Goal: Navigation & Orientation: Find specific page/section

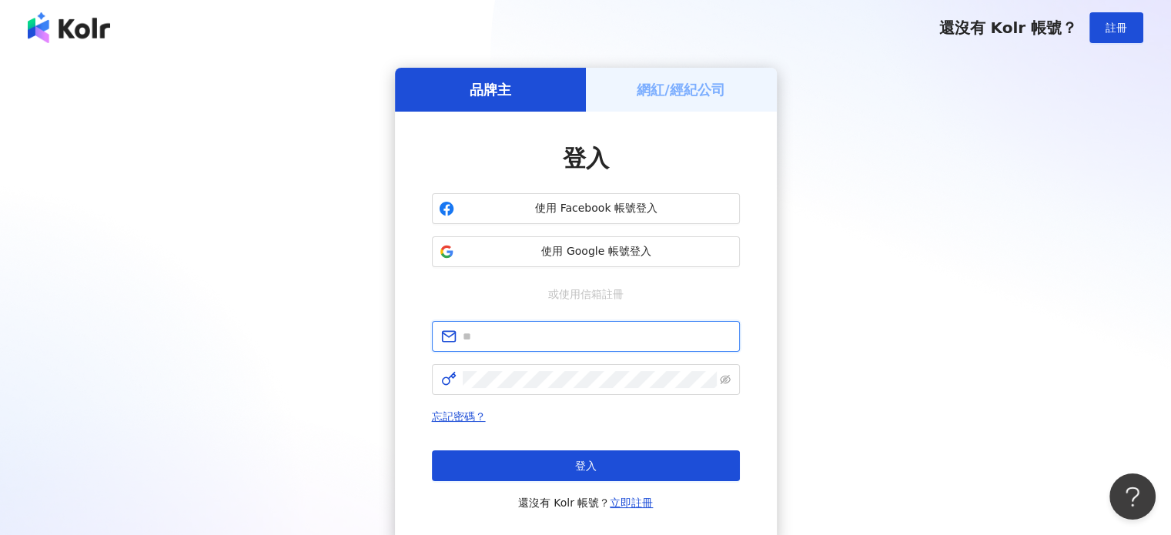
click at [540, 331] on input "text" at bounding box center [597, 336] width 268 height 17
click at [534, 336] on input "text" at bounding box center [597, 336] width 268 height 17
paste input "**********"
type input "**********"
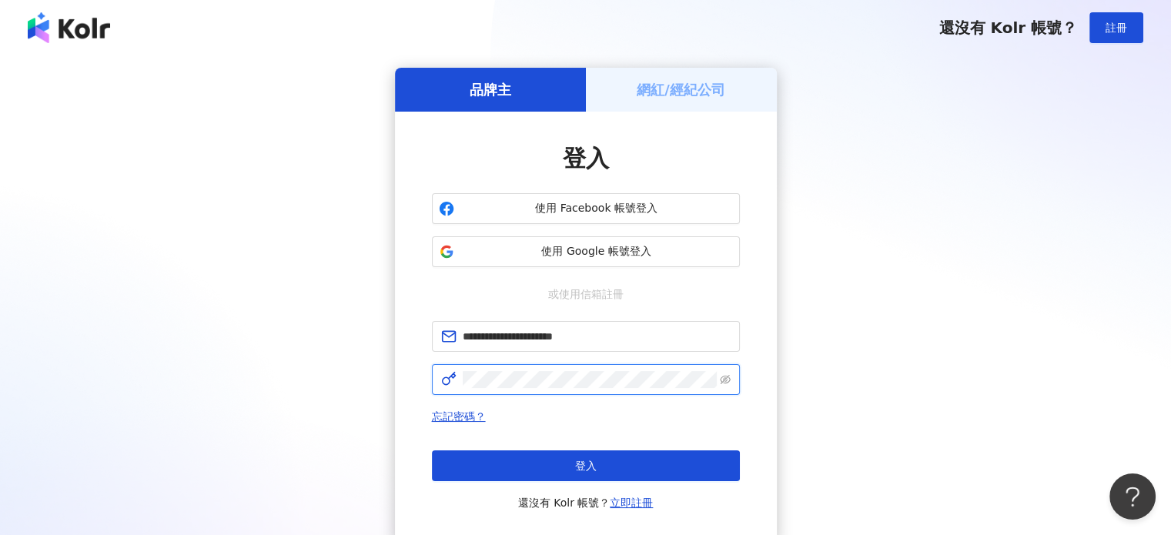
click at [584, 387] on span at bounding box center [586, 379] width 308 height 31
click at [594, 456] on button "登入" at bounding box center [586, 465] width 308 height 31
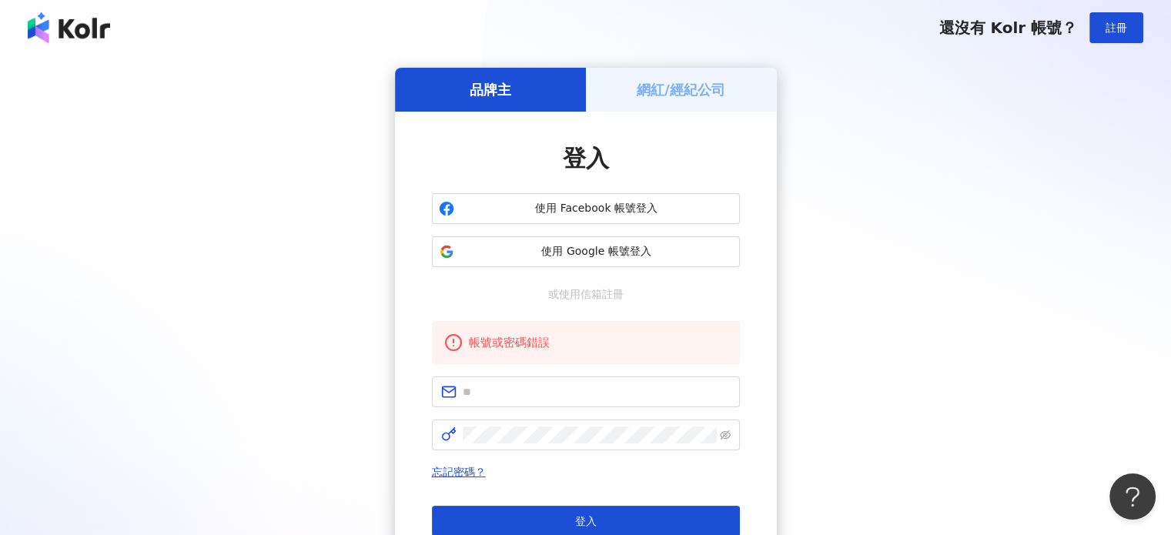
click at [701, 89] on h5 "網紅/經紀公司" at bounding box center [681, 89] width 89 height 19
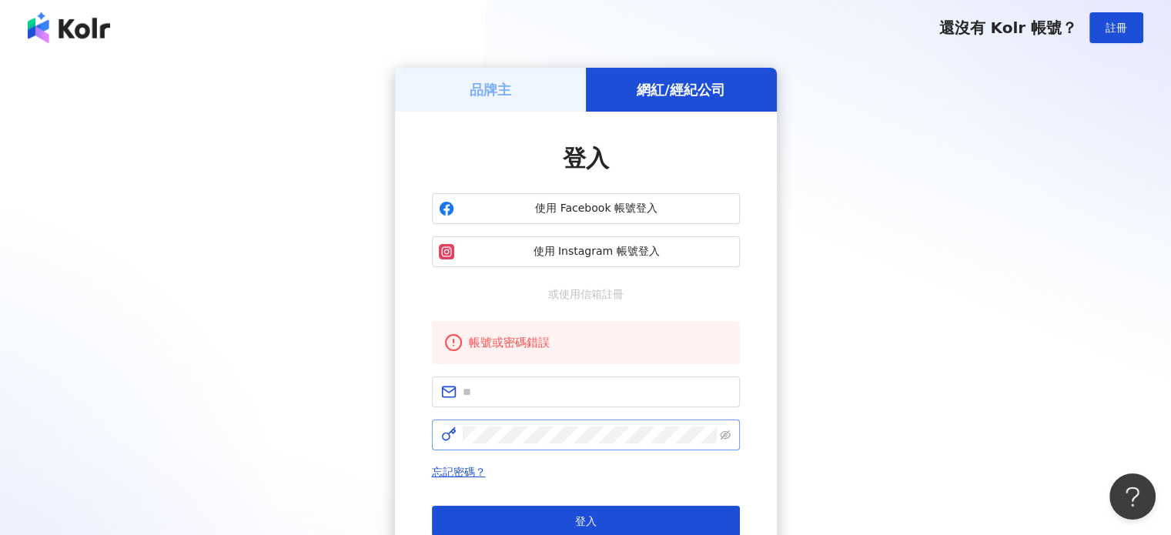
click at [577, 446] on span at bounding box center [586, 435] width 308 height 31
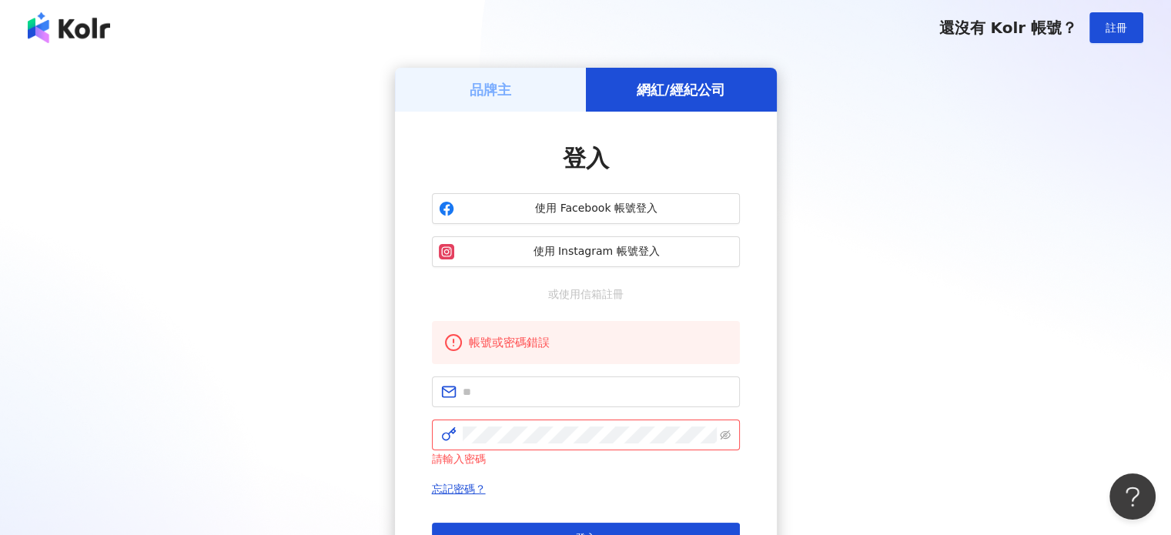
click at [598, 421] on span at bounding box center [586, 435] width 308 height 31
click at [591, 394] on input "text" at bounding box center [597, 391] width 268 height 17
paste input "**********"
type input "**********"
click at [626, 455] on div "請輸入密碼" at bounding box center [586, 458] width 308 height 17
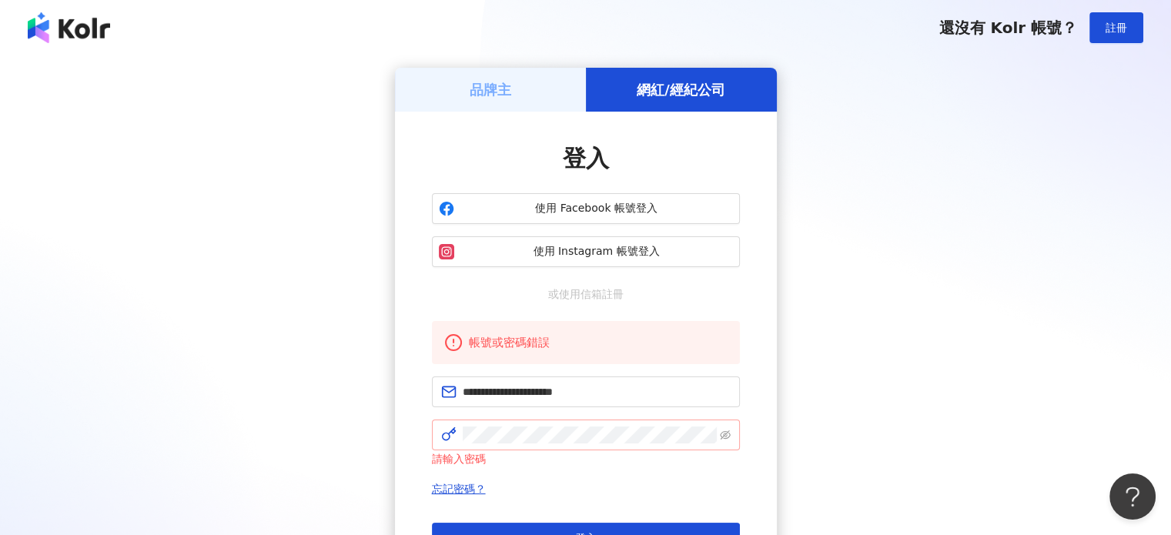
click at [631, 446] on span at bounding box center [586, 435] width 308 height 31
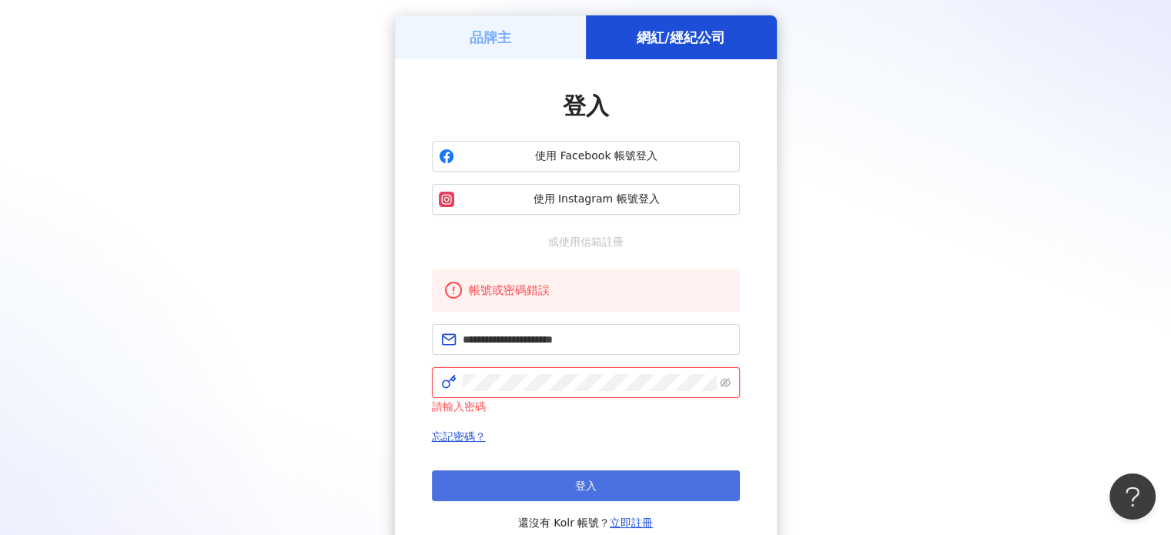
scroll to position [77, 0]
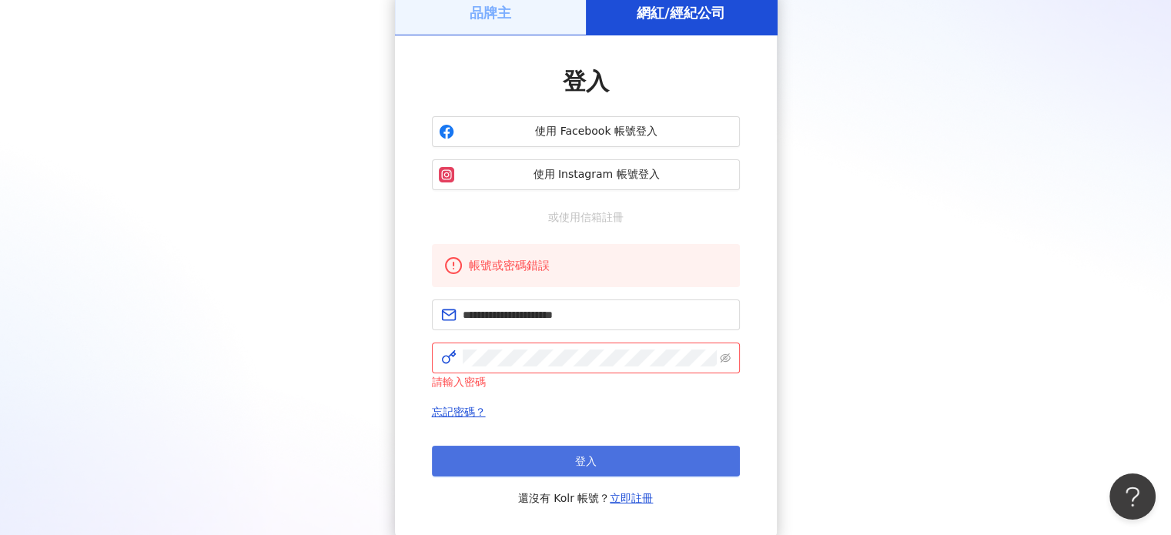
click at [610, 455] on button "登入" at bounding box center [586, 461] width 308 height 31
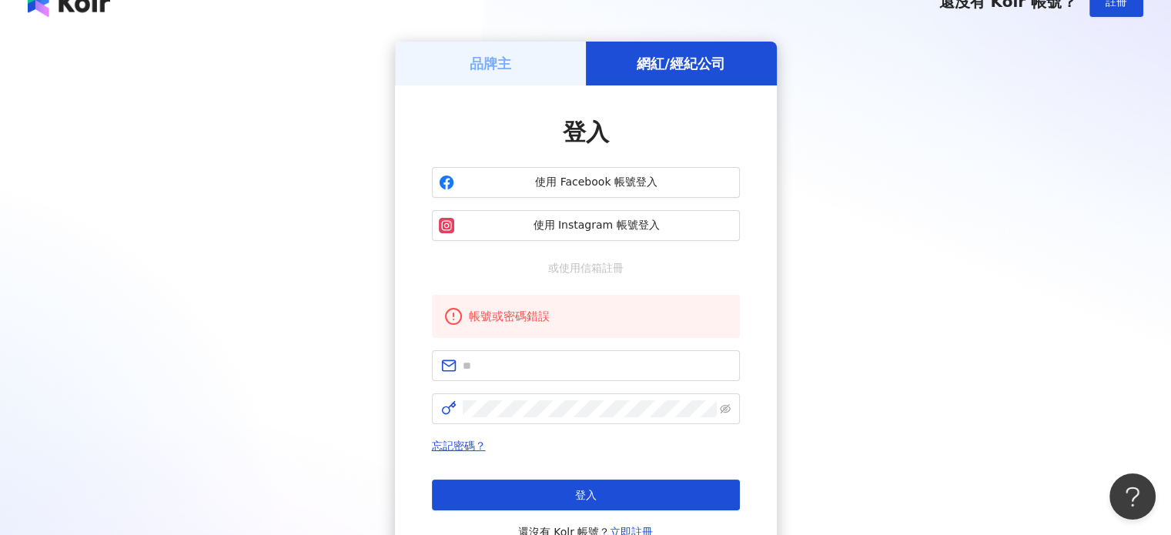
scroll to position [0, 0]
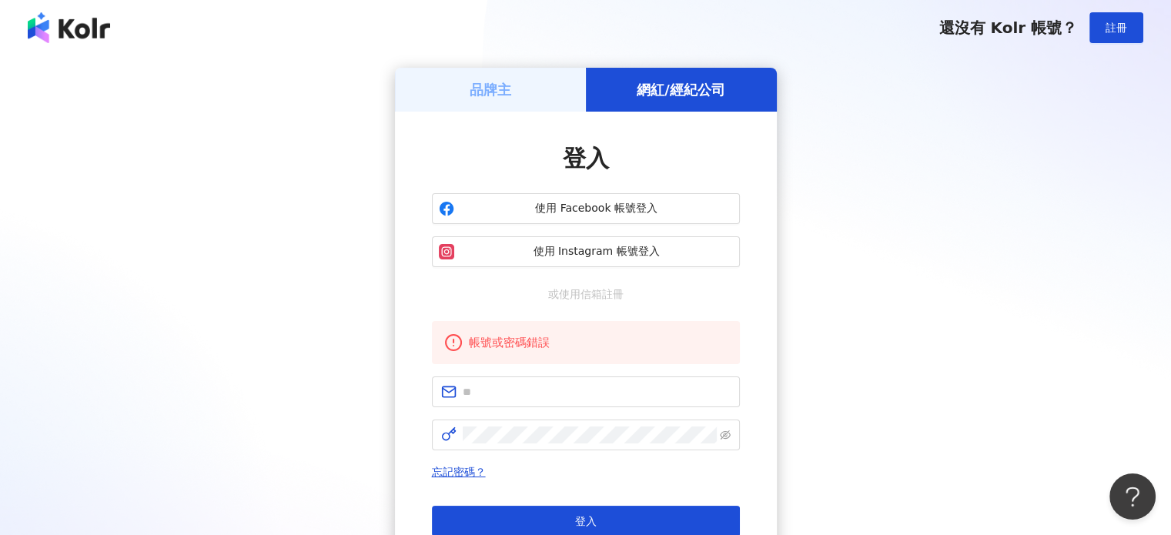
click at [527, 107] on div "品牌主" at bounding box center [490, 90] width 191 height 44
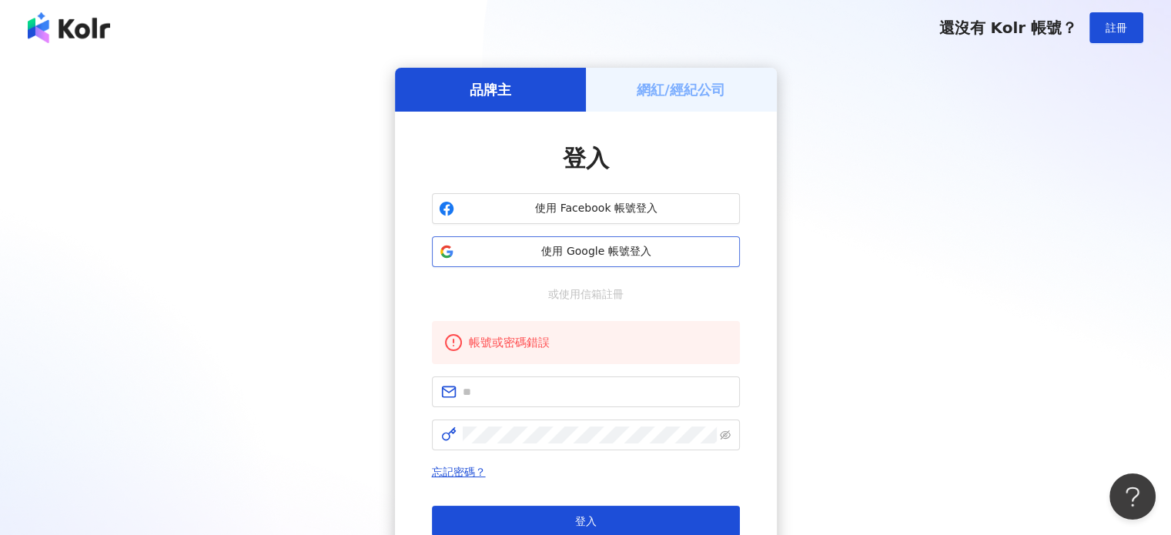
click at [580, 249] on span "使用 Google 帳號登入" at bounding box center [596, 251] width 272 height 15
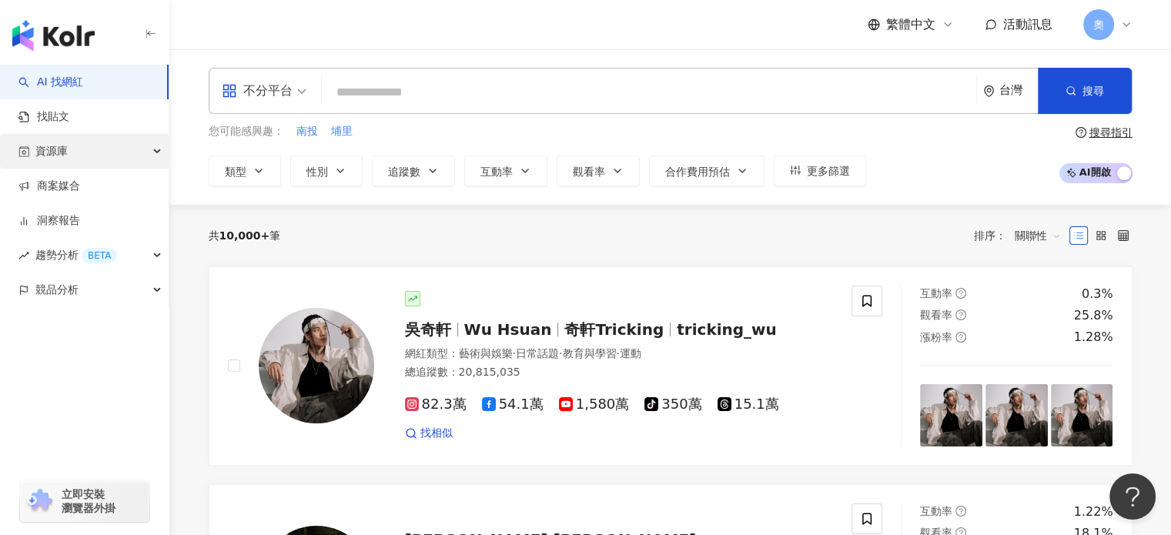
click at [157, 153] on div "資源庫" at bounding box center [84, 151] width 169 height 35
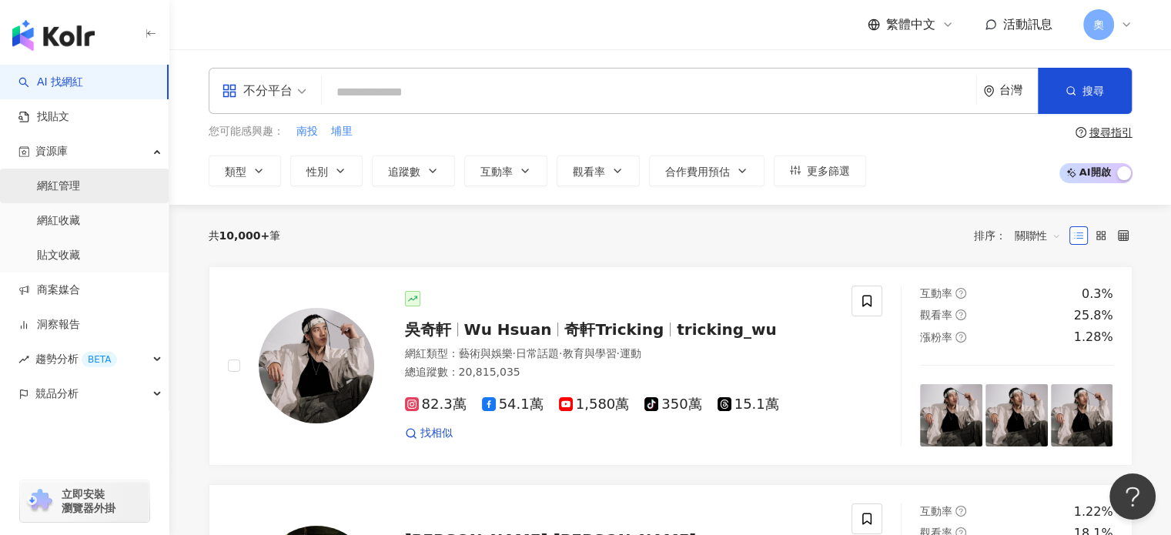
click at [80, 179] on link "網紅管理" at bounding box center [58, 186] width 43 height 15
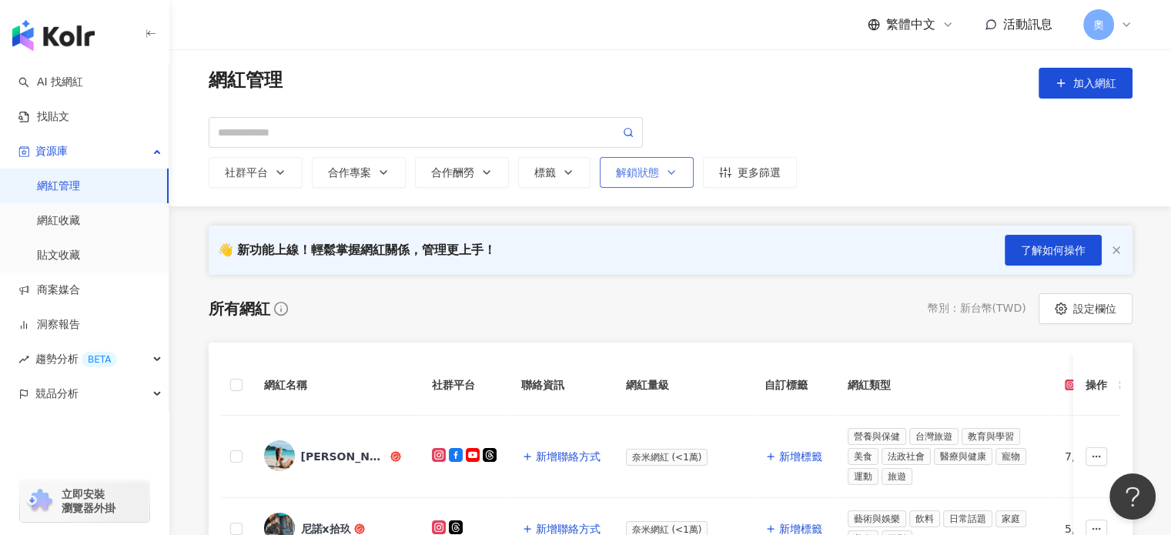
click at [644, 172] on div "解鎖狀態" at bounding box center [647, 172] width 62 height 12
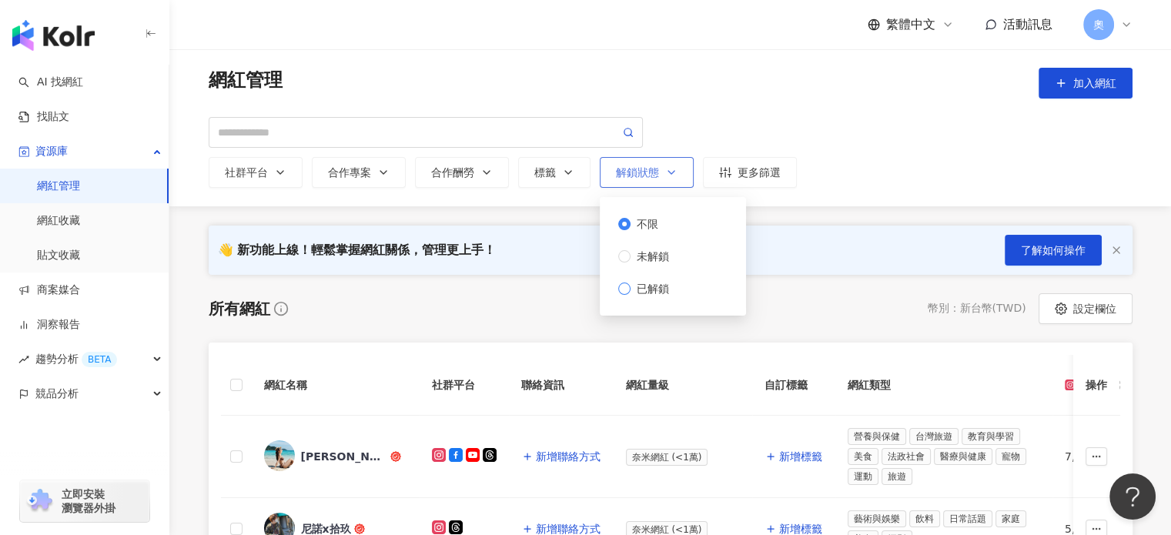
click at [663, 283] on span "已解鎖" at bounding box center [652, 288] width 45 height 17
click at [780, 305] on div "所有網紅 幣別 ： 新台幣 ( TWD ) 設定欄位" at bounding box center [671, 308] width 924 height 31
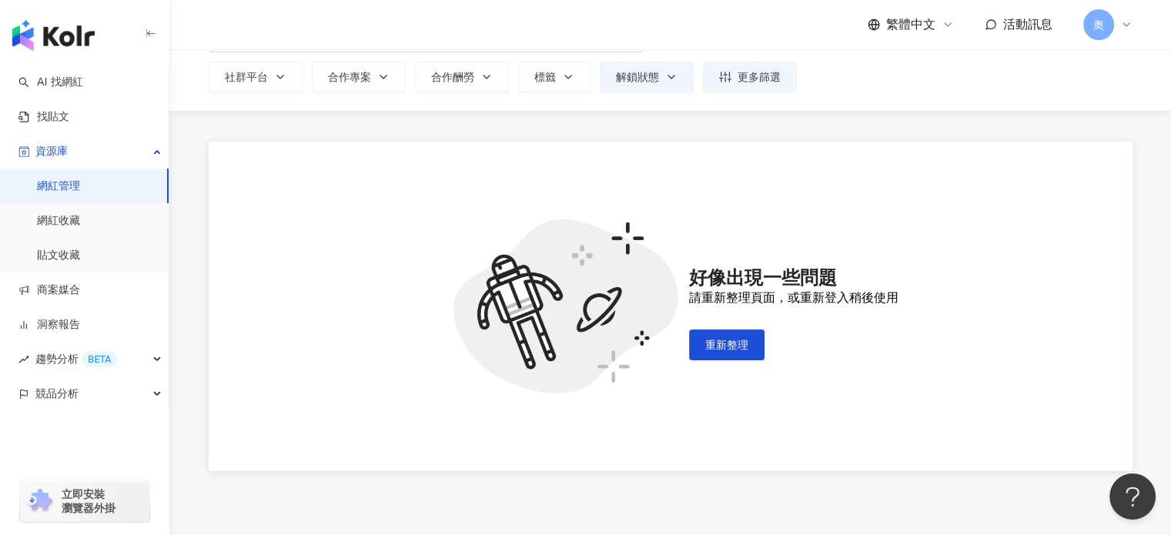
scroll to position [21, 0]
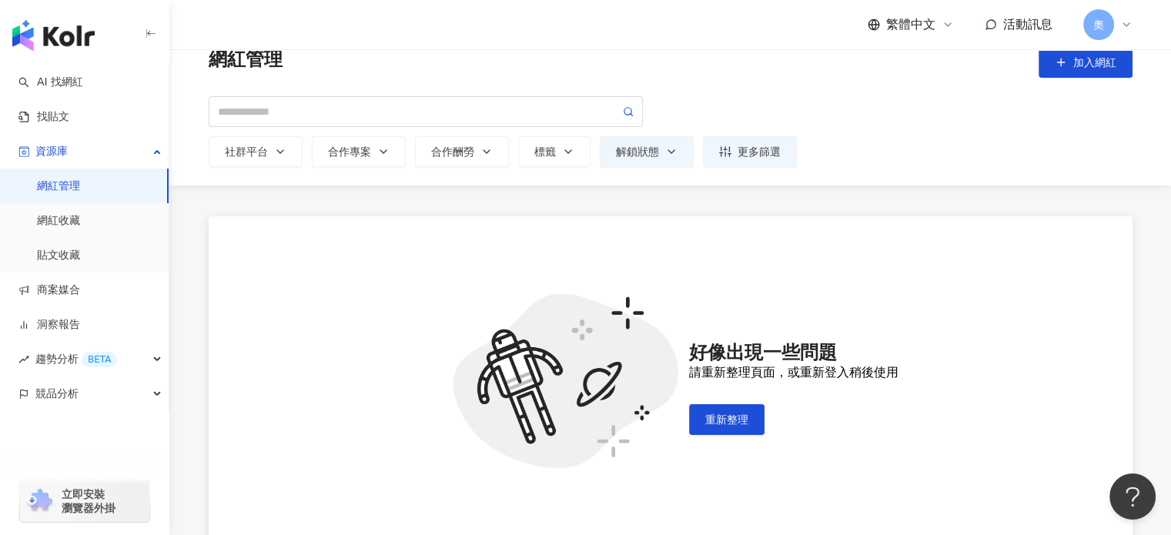
click at [733, 395] on div "好像出現一些問題 請重新整理頁面，或重新登入稍後使用 重新整理" at bounding box center [793, 389] width 209 height 92
click at [731, 406] on button "重新整理" at bounding box center [726, 419] width 75 height 31
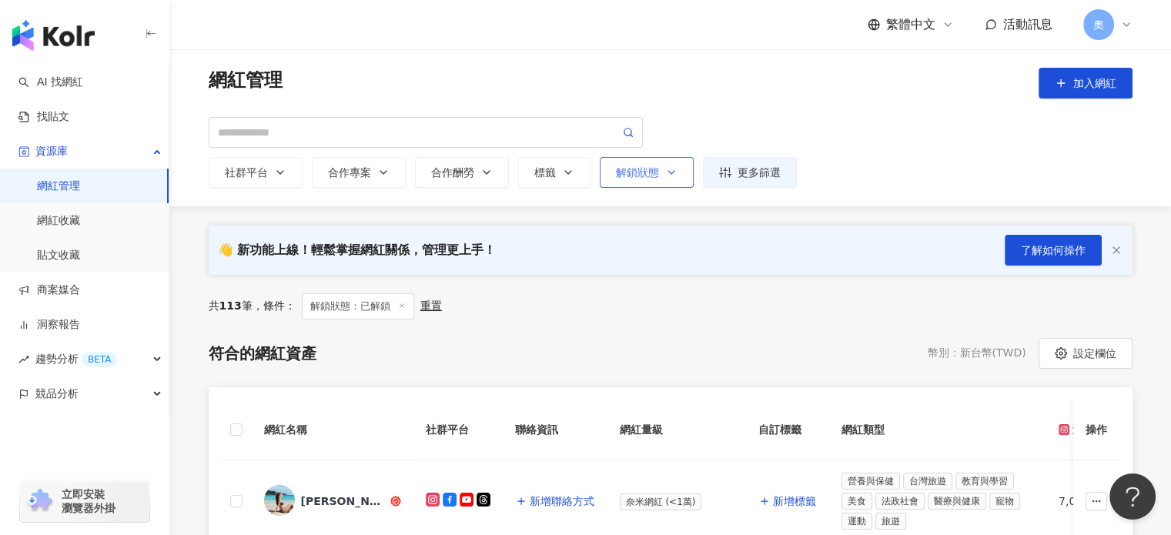
click at [618, 166] on div "解鎖狀態" at bounding box center [647, 172] width 62 height 12
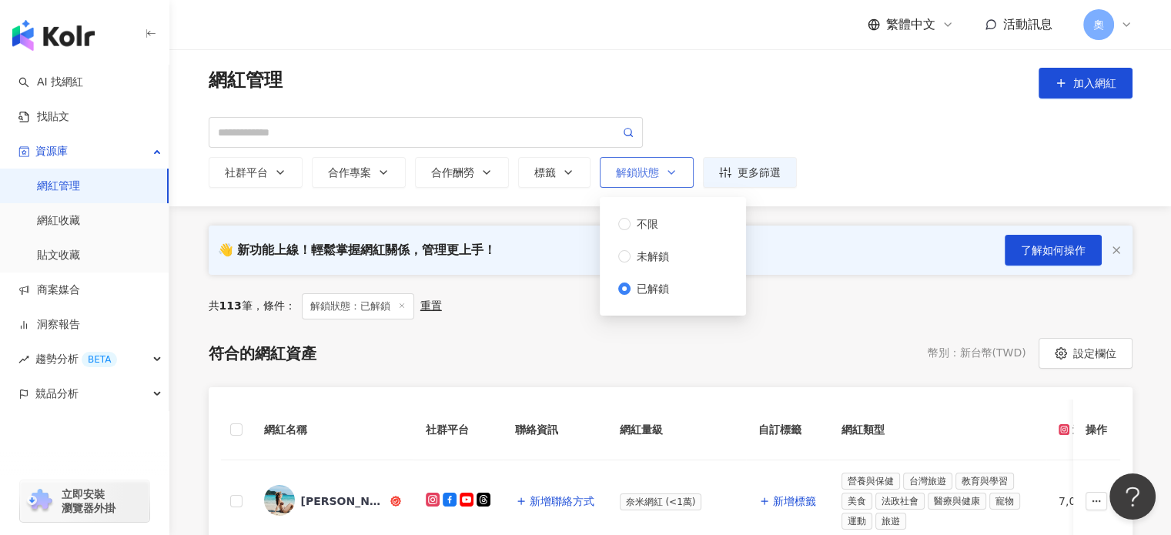
click at [673, 296] on span "已解鎖" at bounding box center [652, 288] width 45 height 17
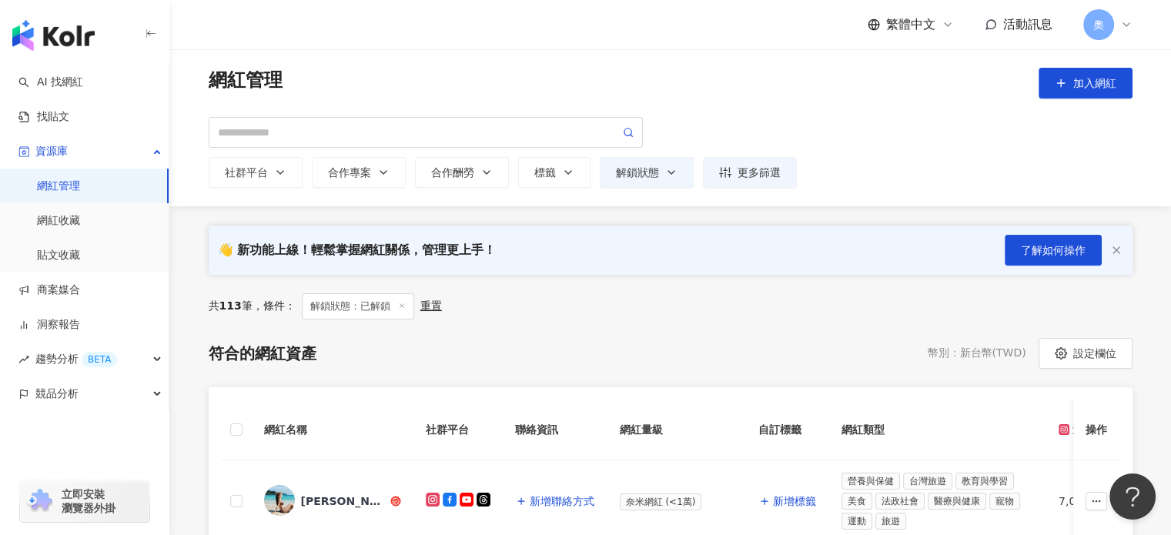
click at [667, 175] on icon "button" at bounding box center [671, 172] width 12 height 12
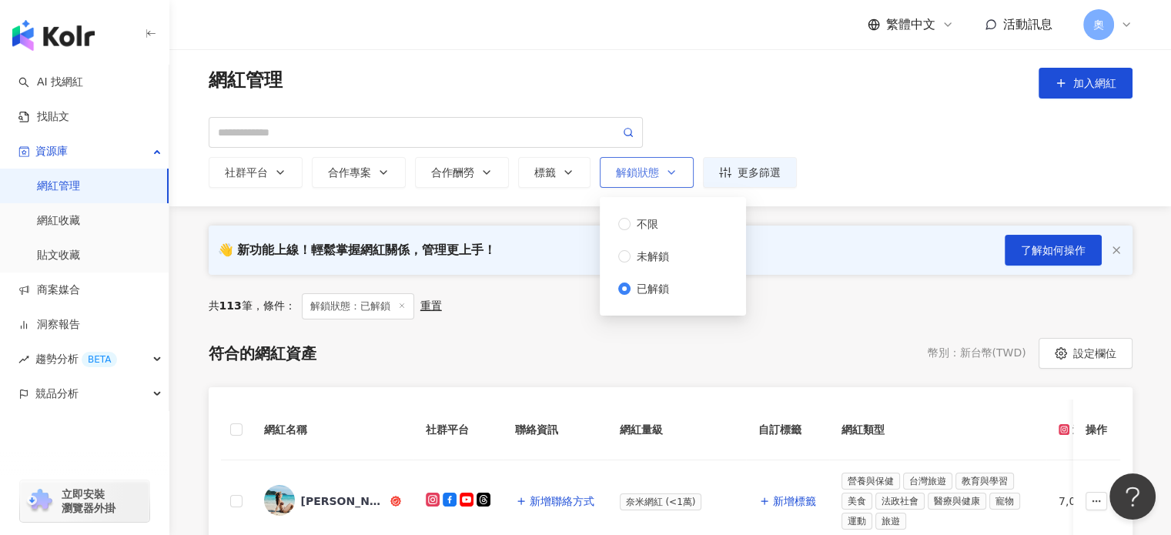
click at [644, 287] on span "已解鎖" at bounding box center [652, 288] width 45 height 17
click at [580, 308] on div "共 113 筆 ， 條件： 解鎖狀態：已解鎖 重置" at bounding box center [671, 306] width 924 height 26
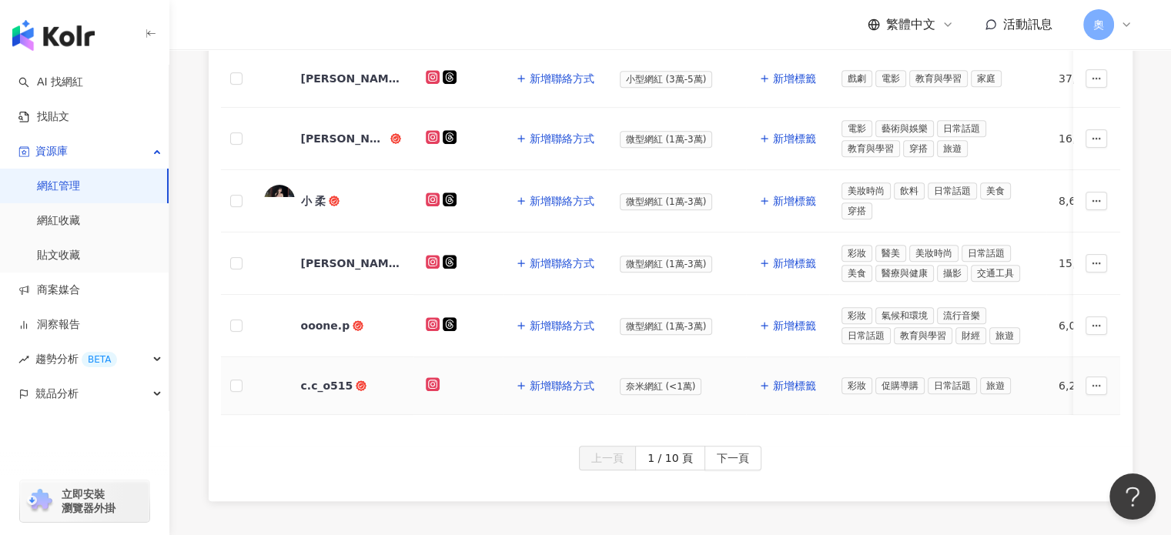
scroll to position [847, 0]
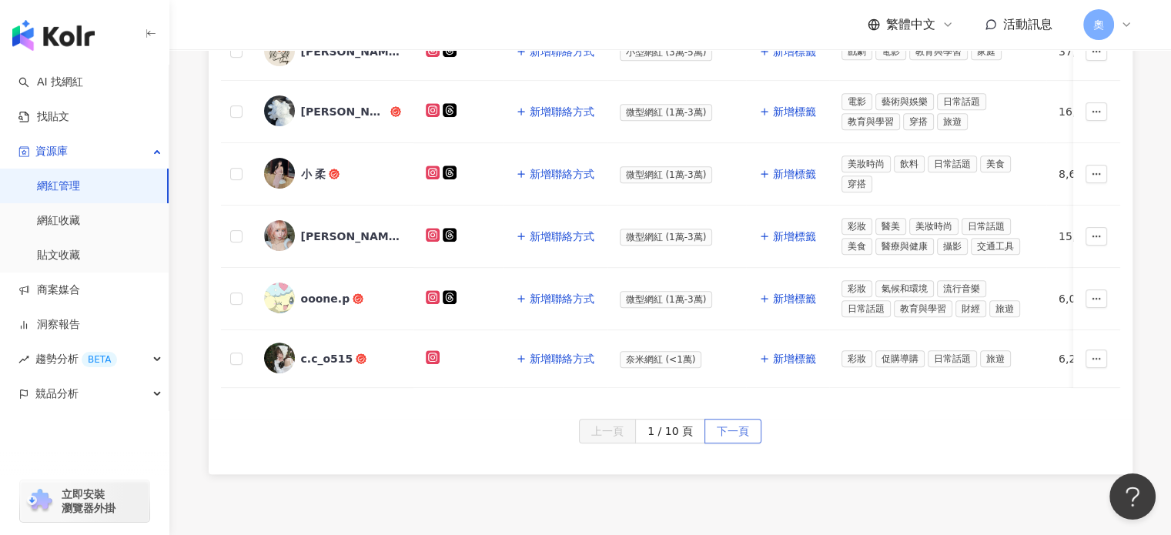
click at [719, 435] on span "下一頁" at bounding box center [733, 432] width 32 height 25
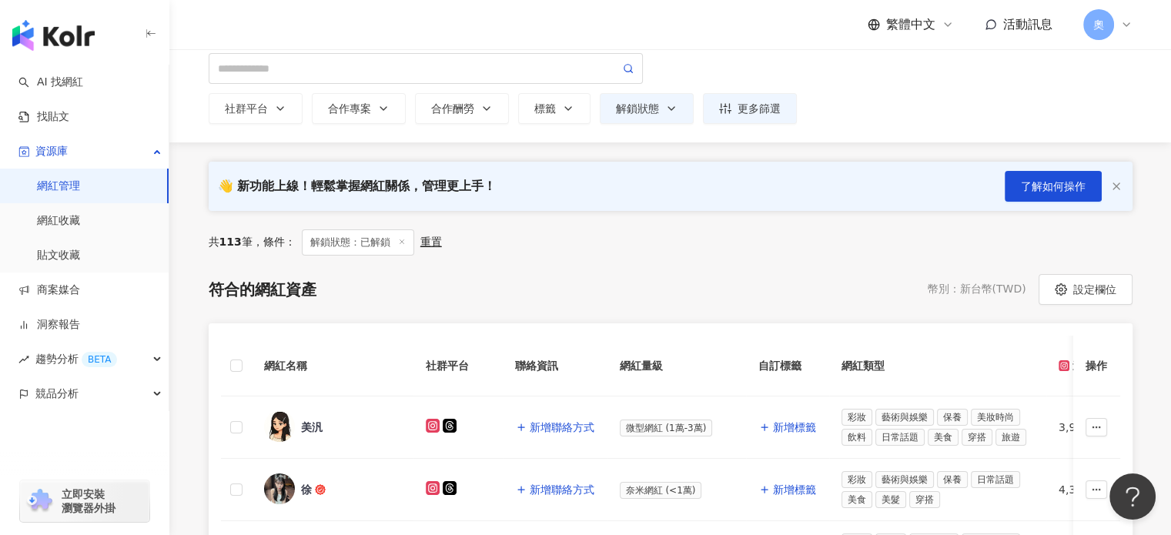
scroll to position [0, 0]
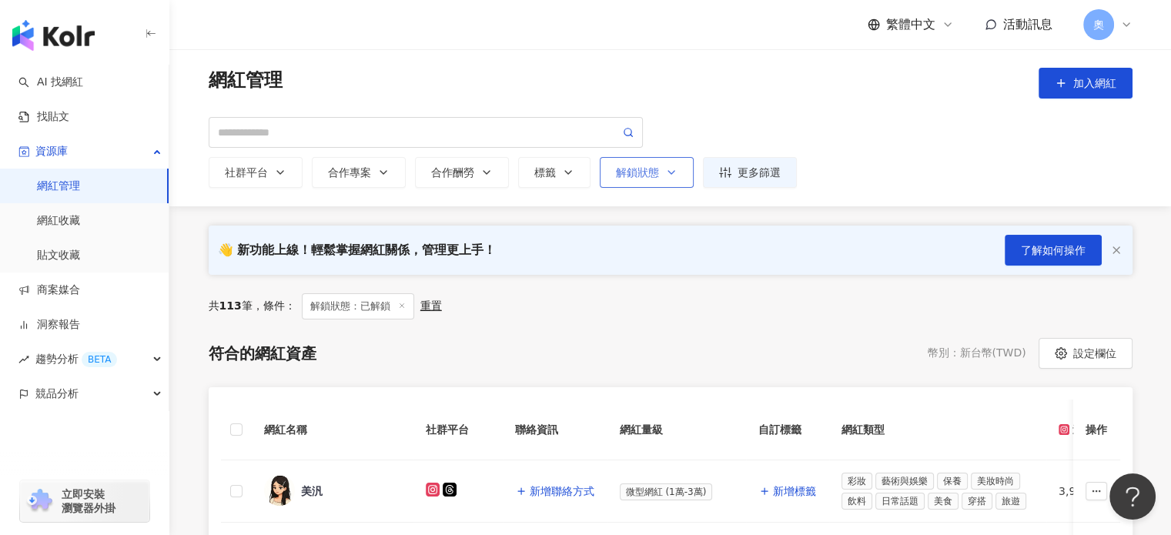
click at [647, 174] on div "解鎖狀態" at bounding box center [647, 172] width 62 height 12
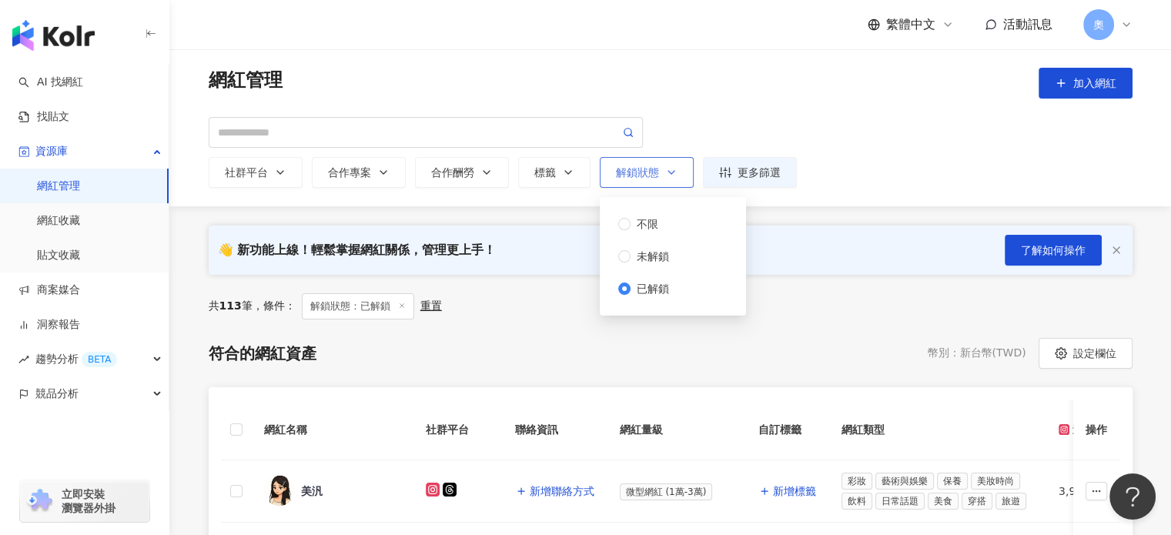
click at [639, 283] on span "已解鎖" at bounding box center [652, 288] width 45 height 17
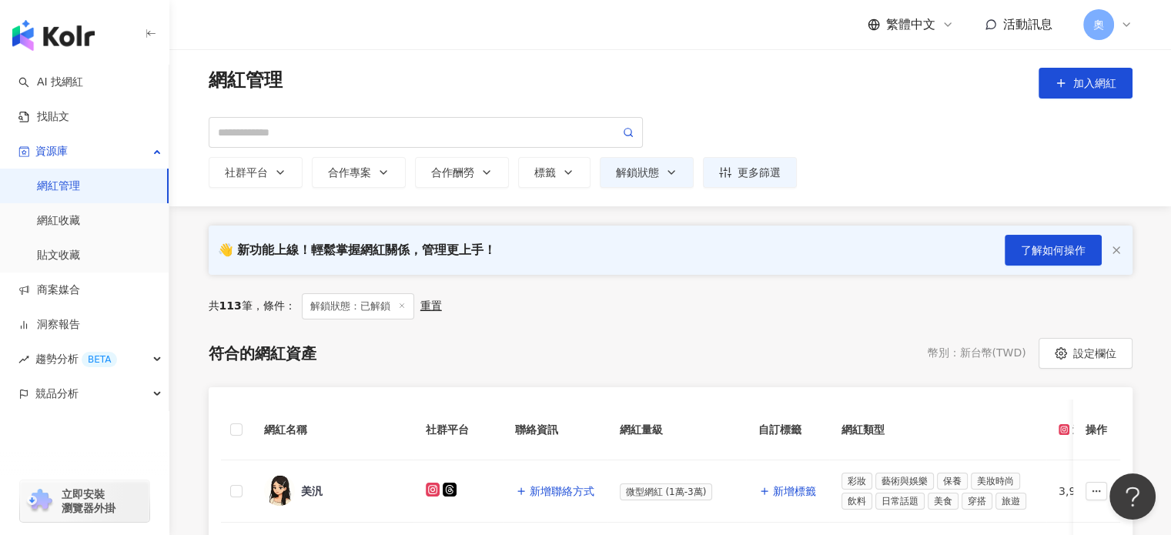
click at [624, 344] on div "符合的網紅資產 幣別 ： 新台幣 ( TWD ) 設定欄位" at bounding box center [671, 353] width 924 height 31
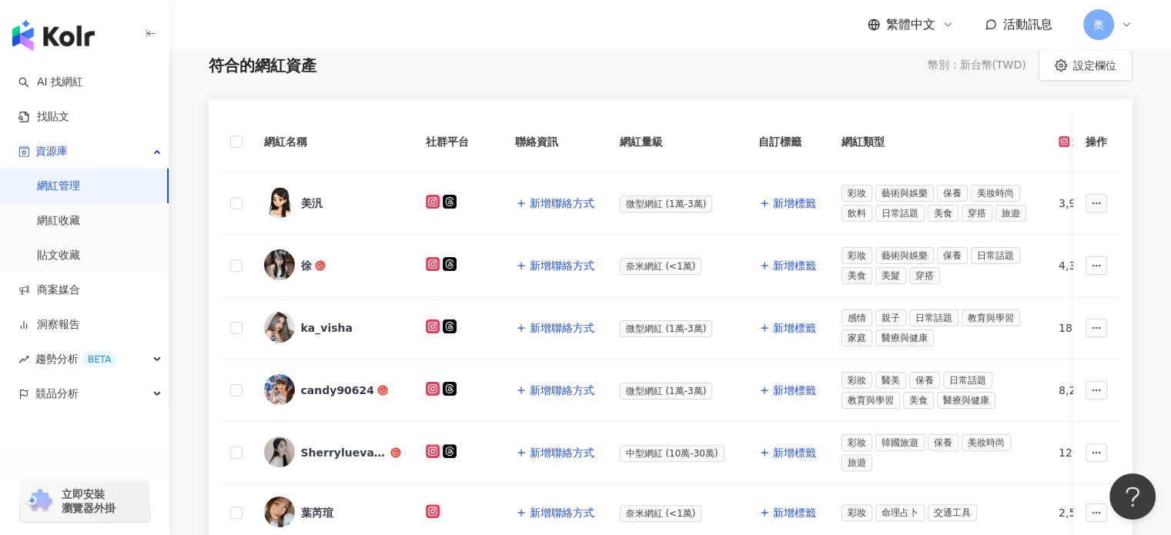
scroll to position [308, 0]
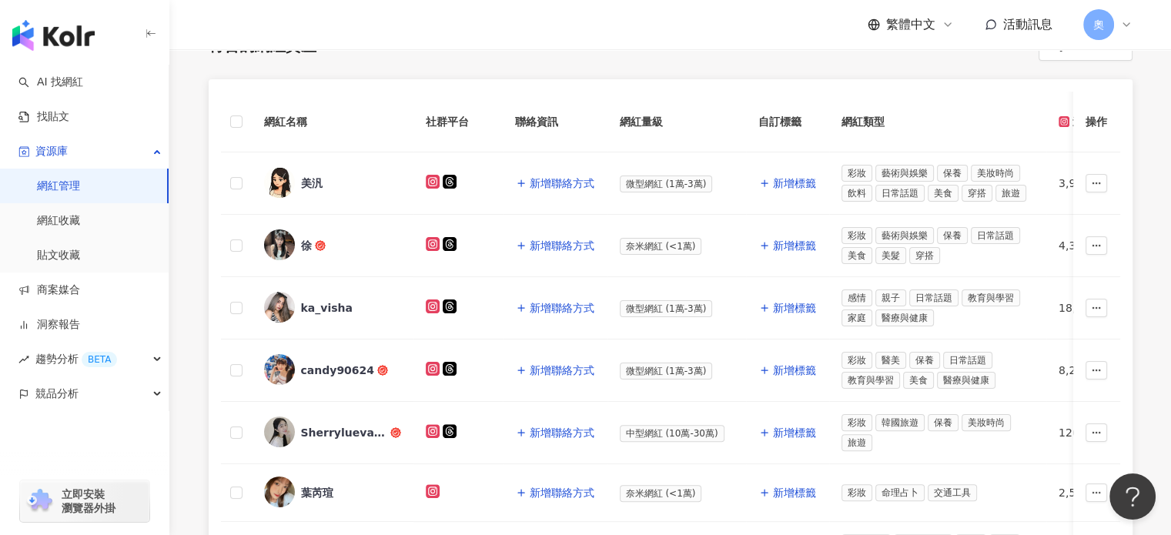
click at [734, 92] on th "網紅量級" at bounding box center [676, 122] width 139 height 61
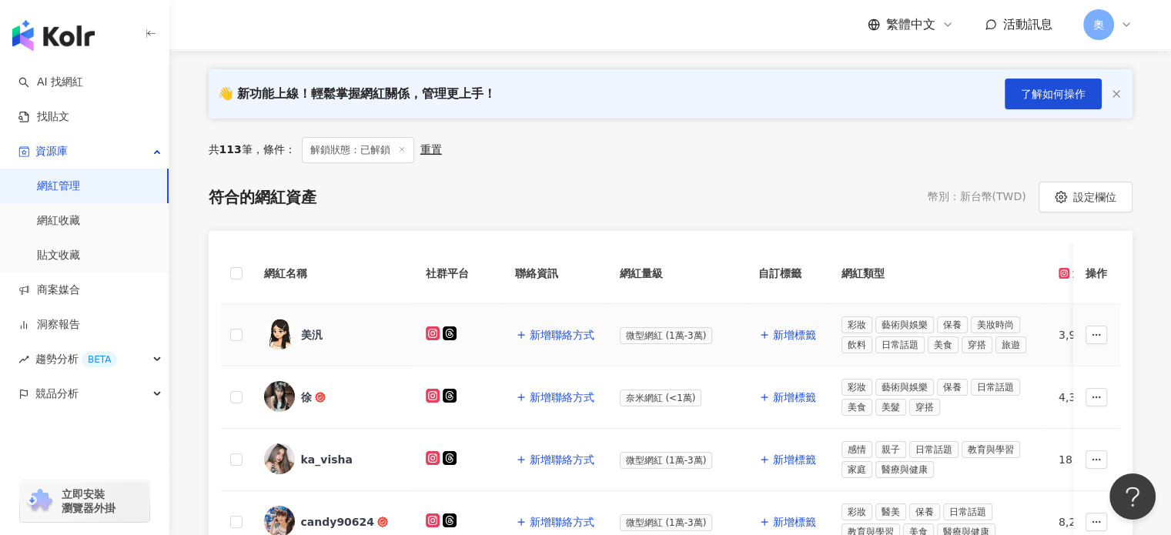
scroll to position [81, 0]
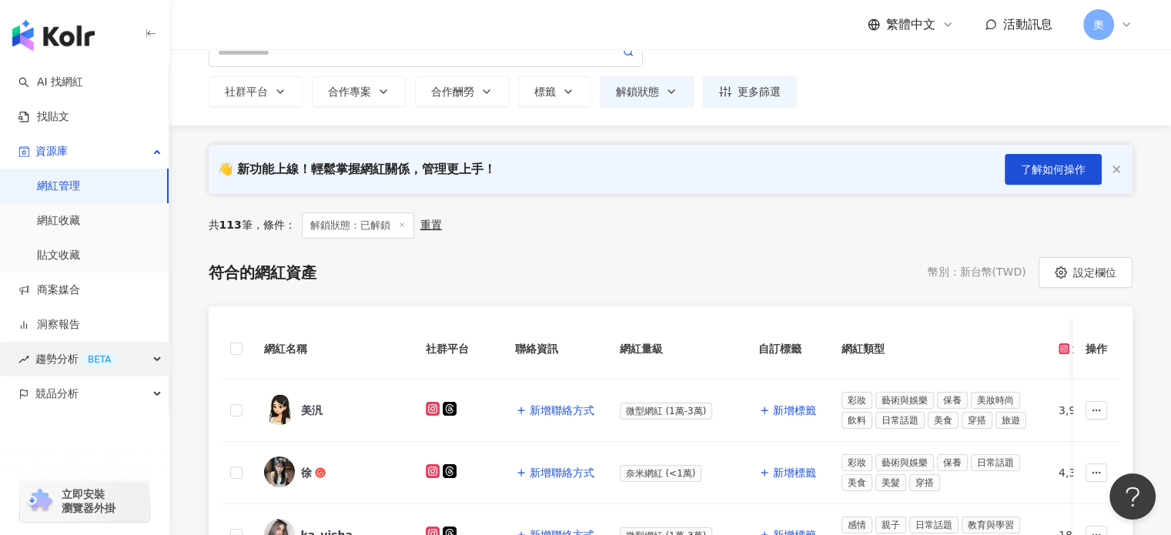
click at [145, 359] on div "趨勢分析 BETA" at bounding box center [84, 359] width 169 height 35
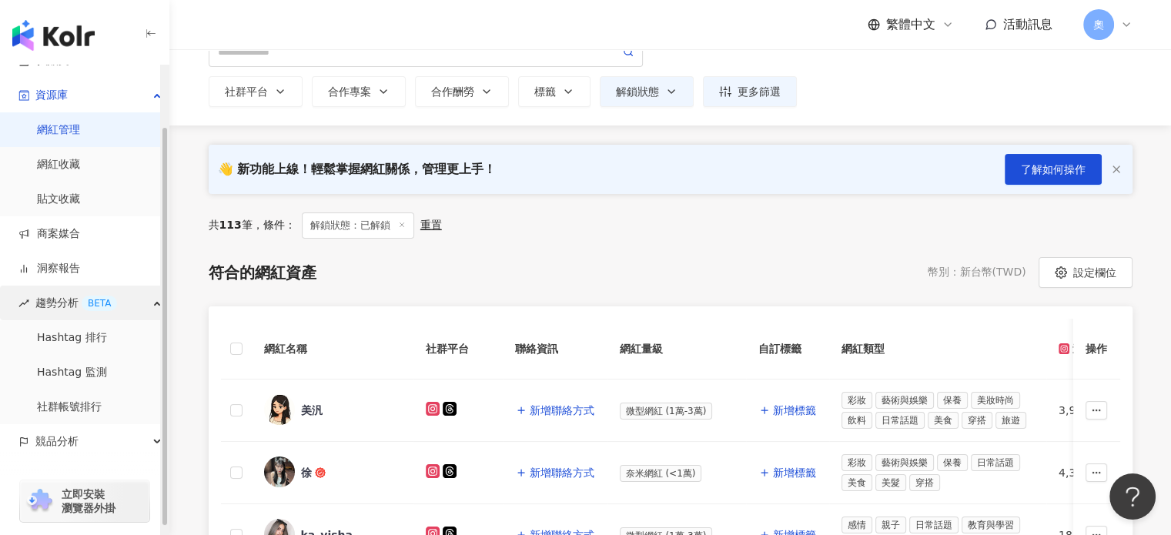
scroll to position [77, 0]
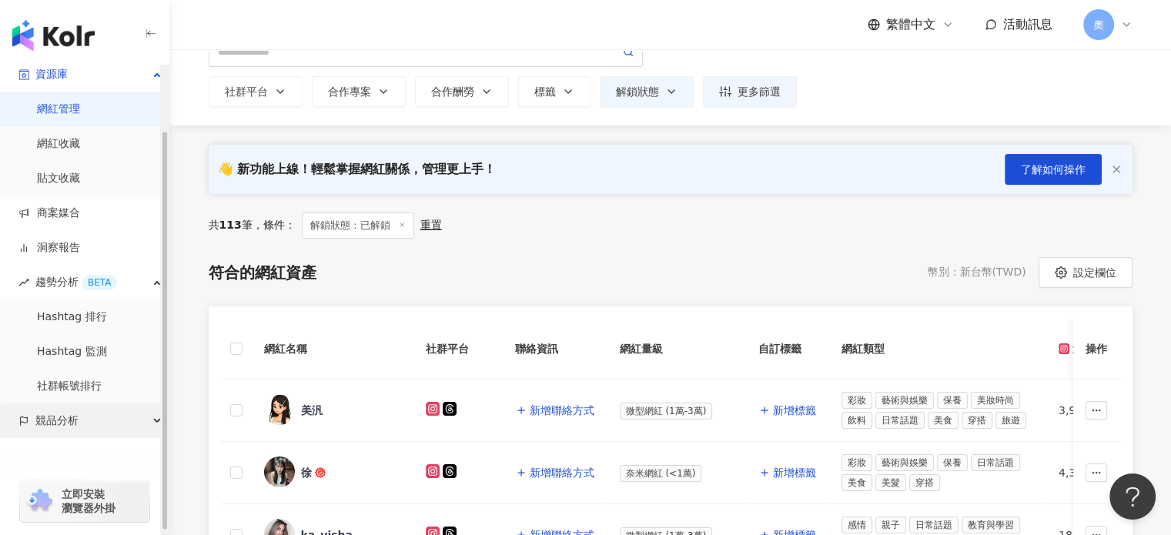
click at [119, 424] on div "競品分析" at bounding box center [84, 420] width 169 height 35
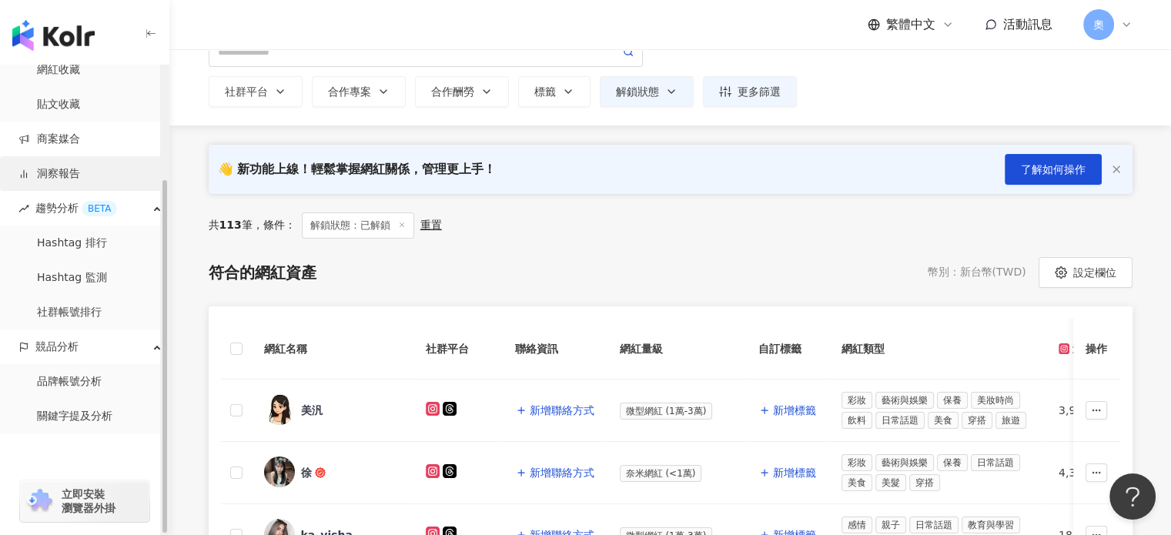
click at [80, 175] on link "洞察報告" at bounding box center [49, 173] width 62 height 15
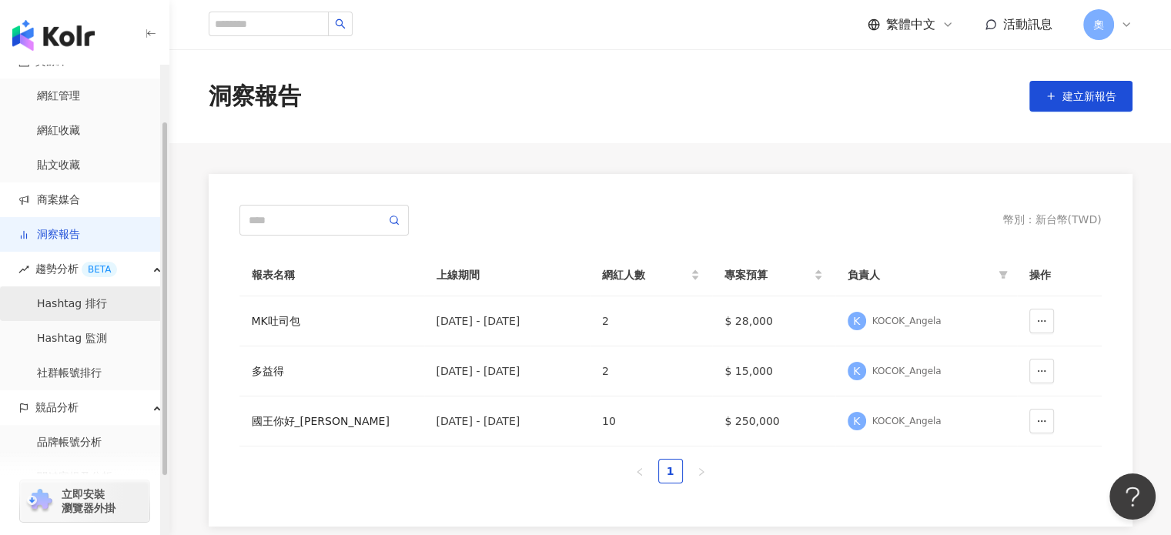
scroll to position [74, 0]
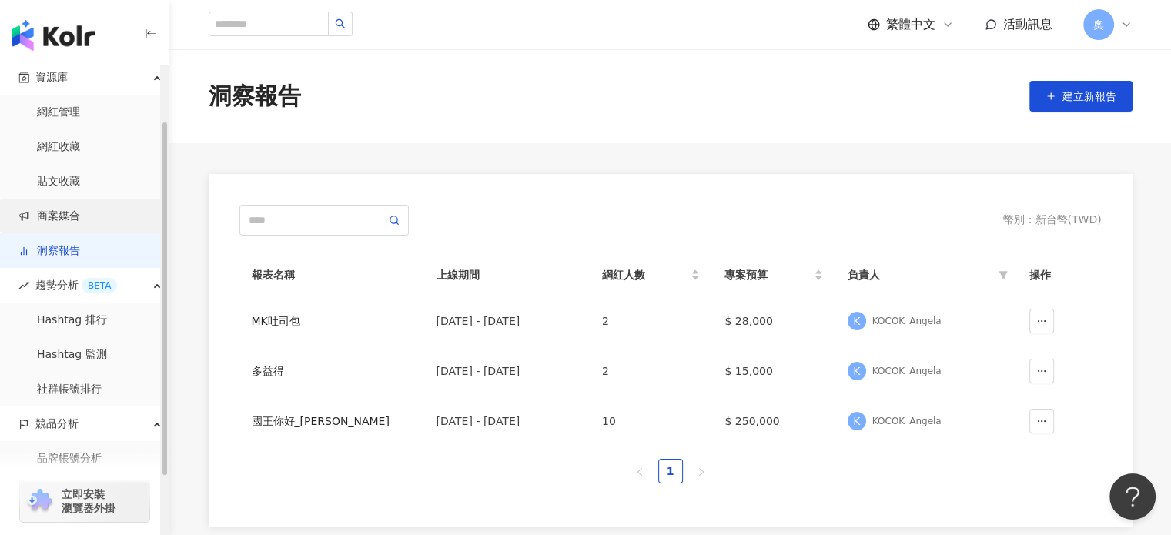
click at [80, 209] on link "商案媒合" at bounding box center [49, 216] width 62 height 15
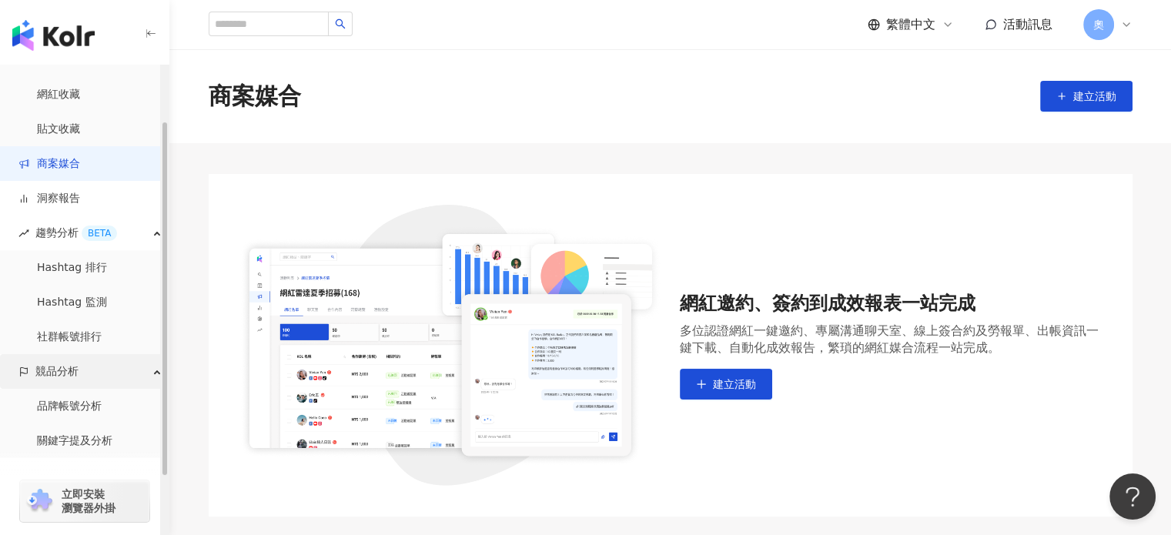
scroll to position [151, 0]
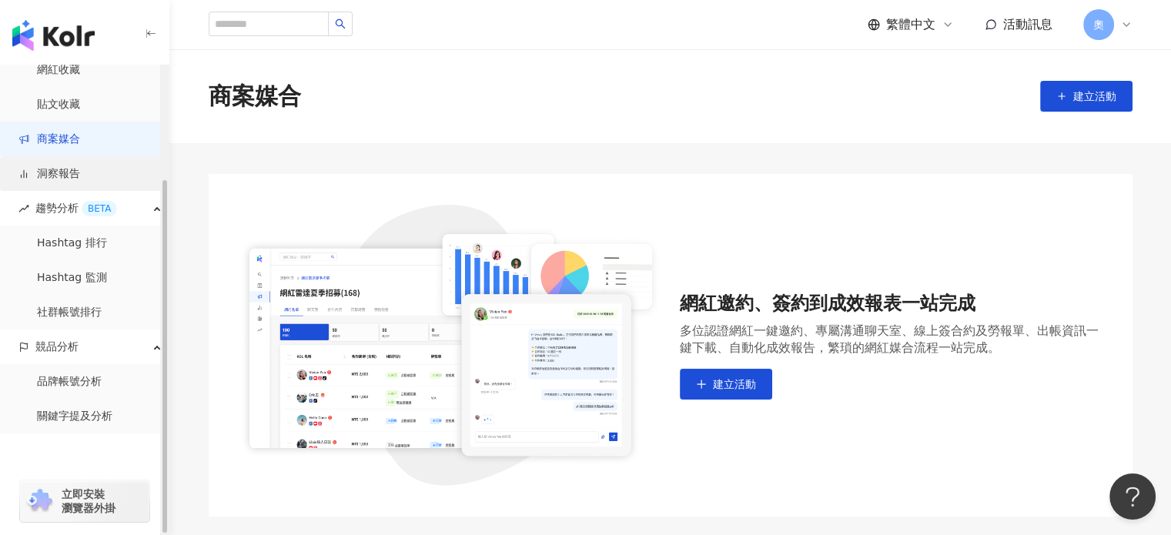
click at [80, 176] on link "洞察報告" at bounding box center [49, 173] width 62 height 15
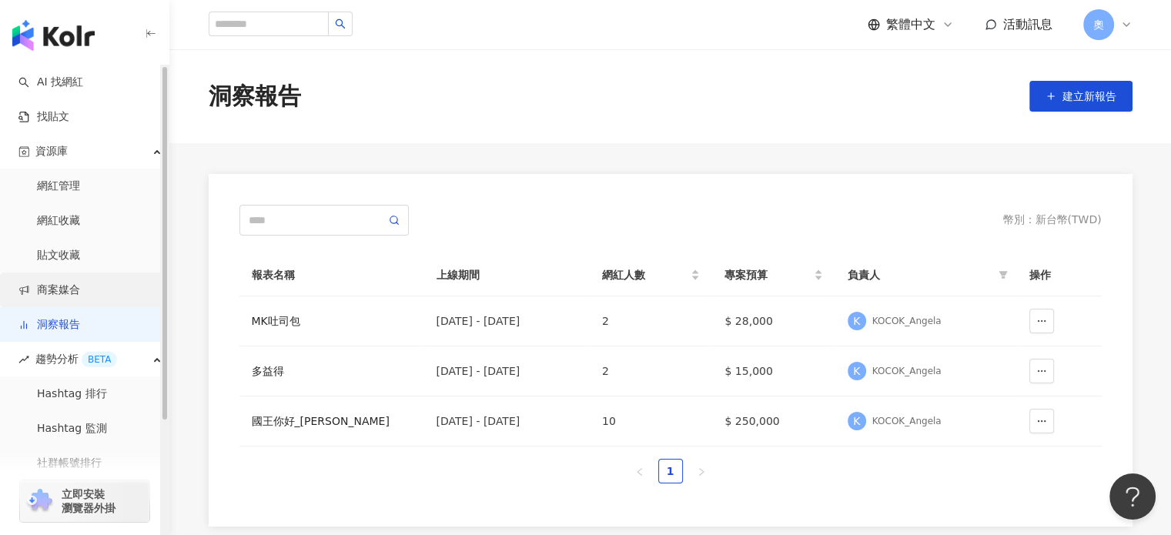
click at [68, 293] on link "商案媒合" at bounding box center [49, 290] width 62 height 15
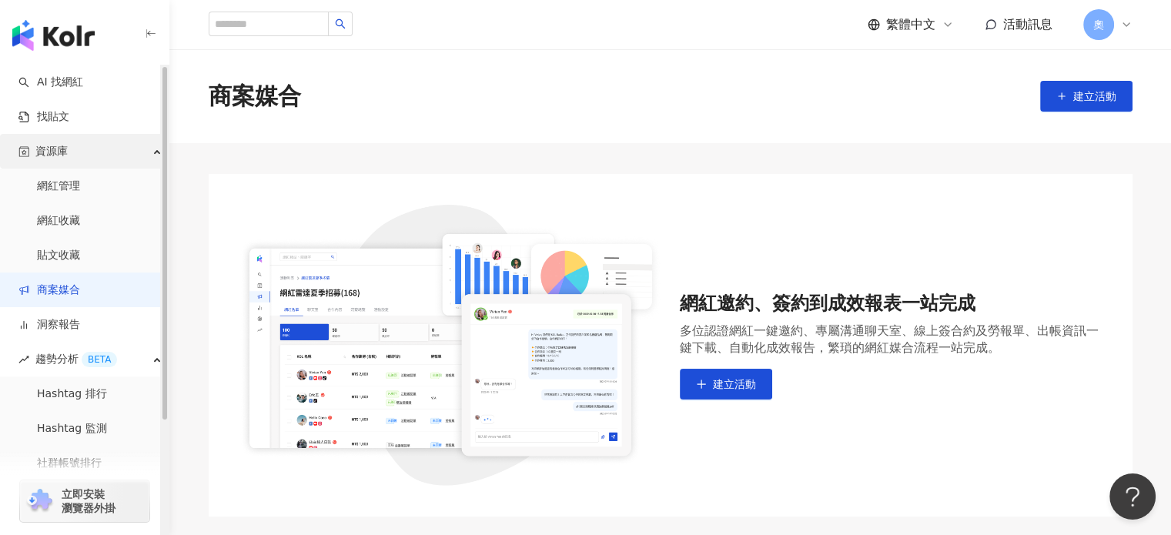
click at [81, 139] on div "資源庫" at bounding box center [84, 151] width 169 height 35
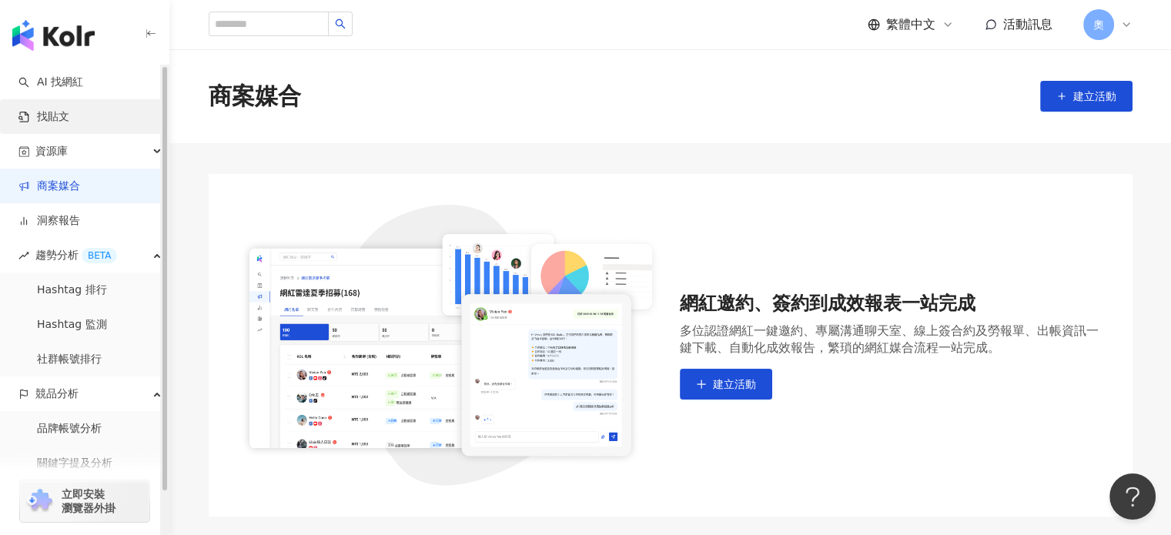
click at [69, 125] on link "找貼文" at bounding box center [43, 116] width 51 height 15
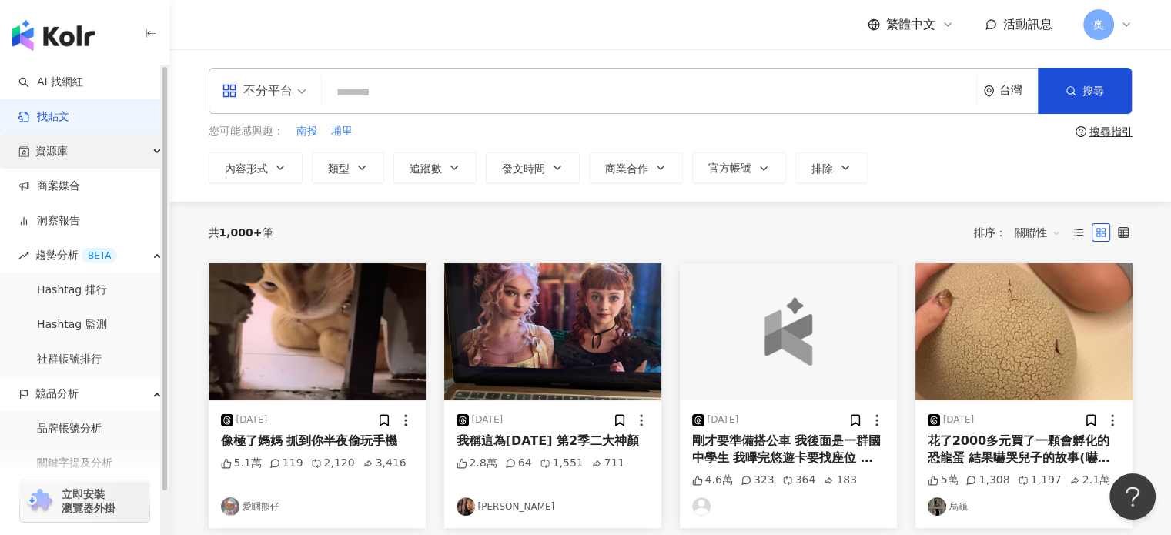
click at [59, 155] on span "資源庫" at bounding box center [51, 151] width 32 height 35
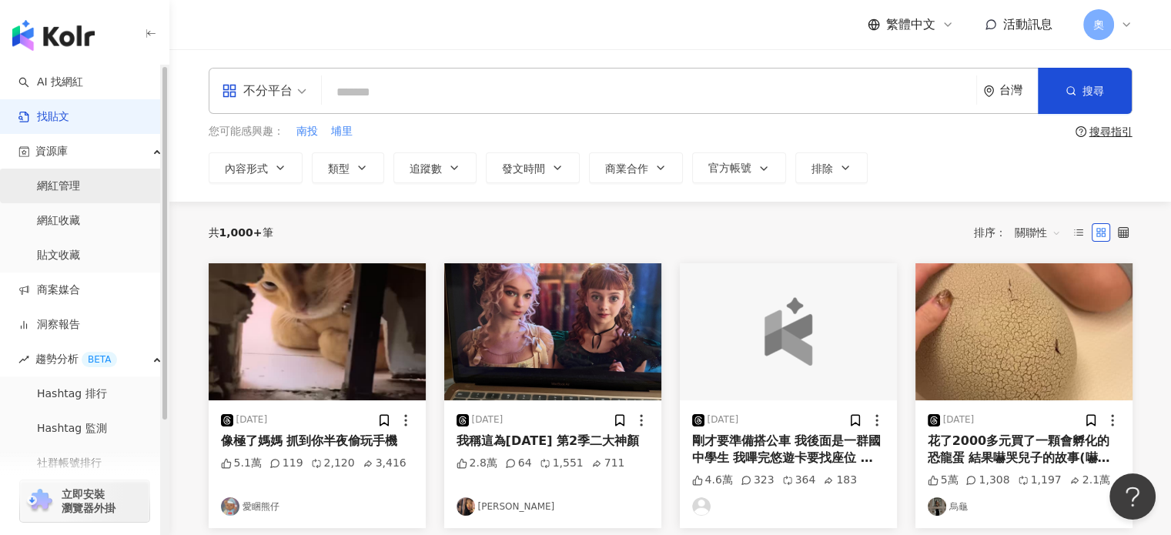
click at [80, 186] on link "網紅管理" at bounding box center [58, 186] width 43 height 15
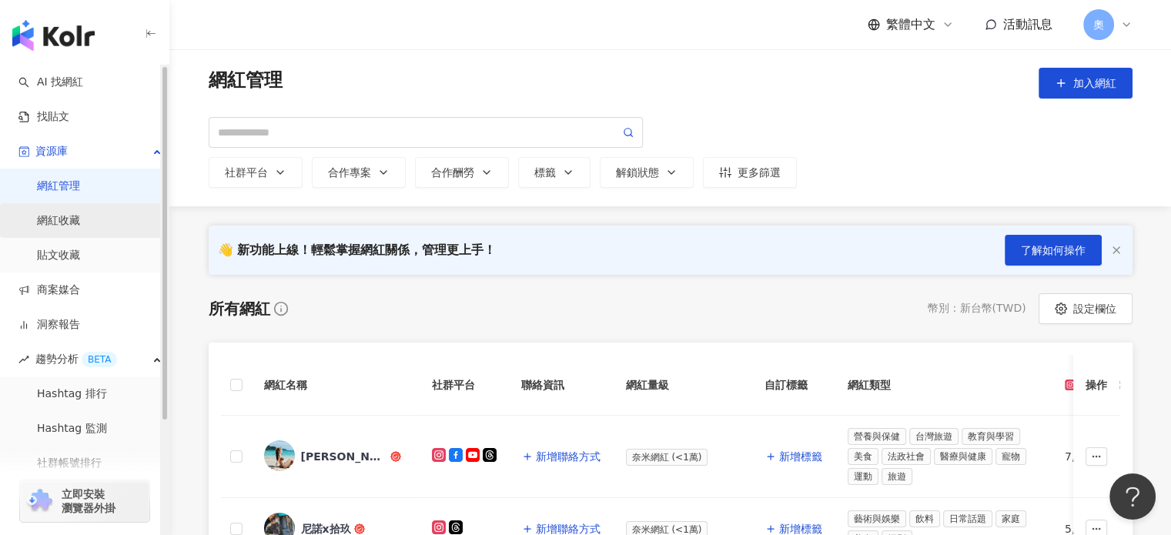
click at [79, 228] on link "網紅收藏" at bounding box center [58, 220] width 43 height 15
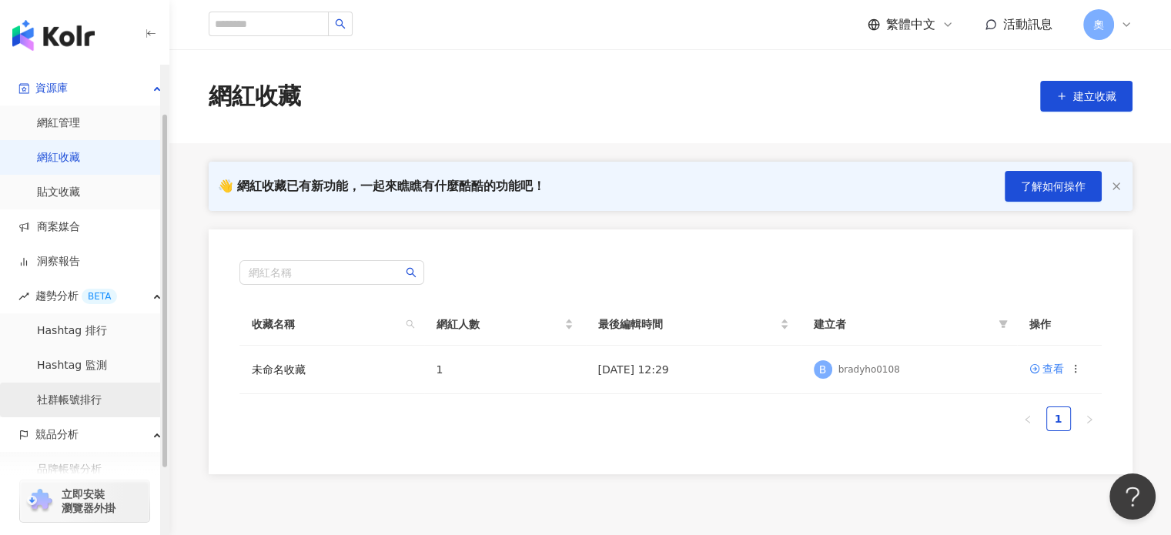
scroll to position [151, 0]
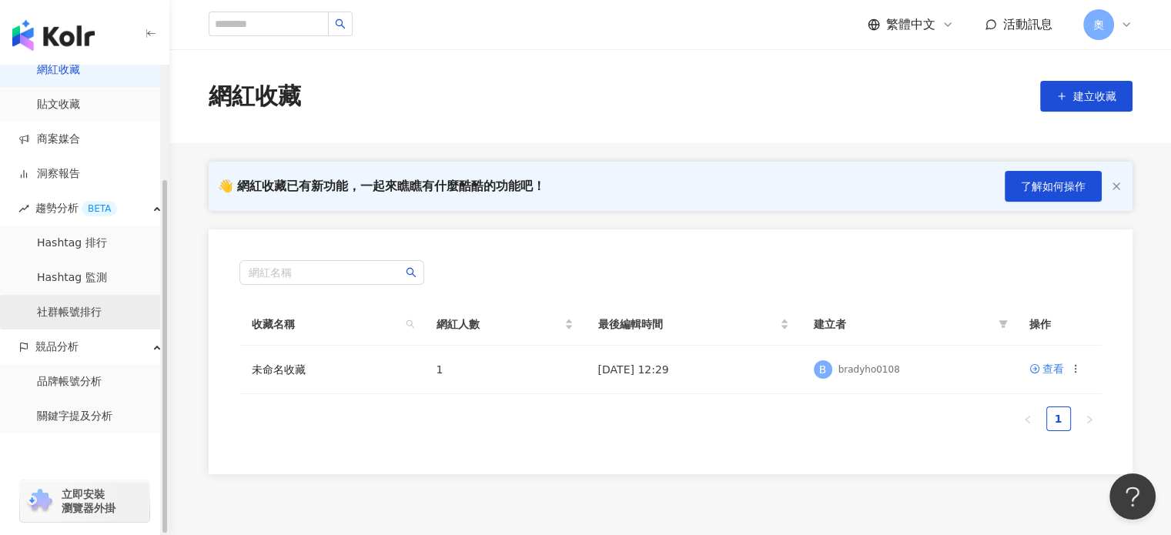
click at [92, 307] on link "社群帳號排行" at bounding box center [69, 312] width 65 height 15
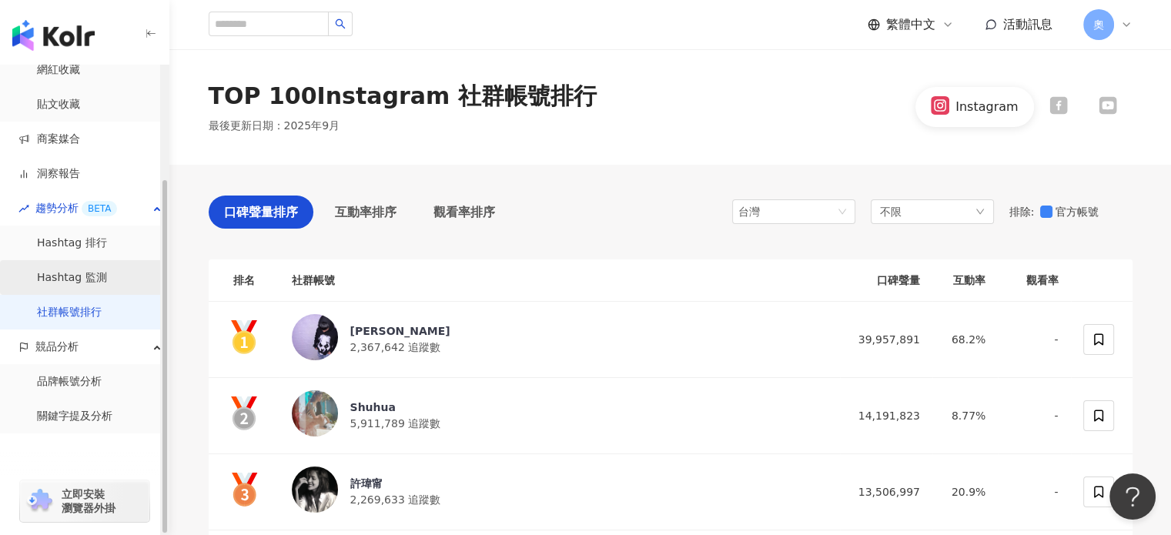
click at [98, 275] on link "Hashtag 監測" at bounding box center [72, 277] width 70 height 15
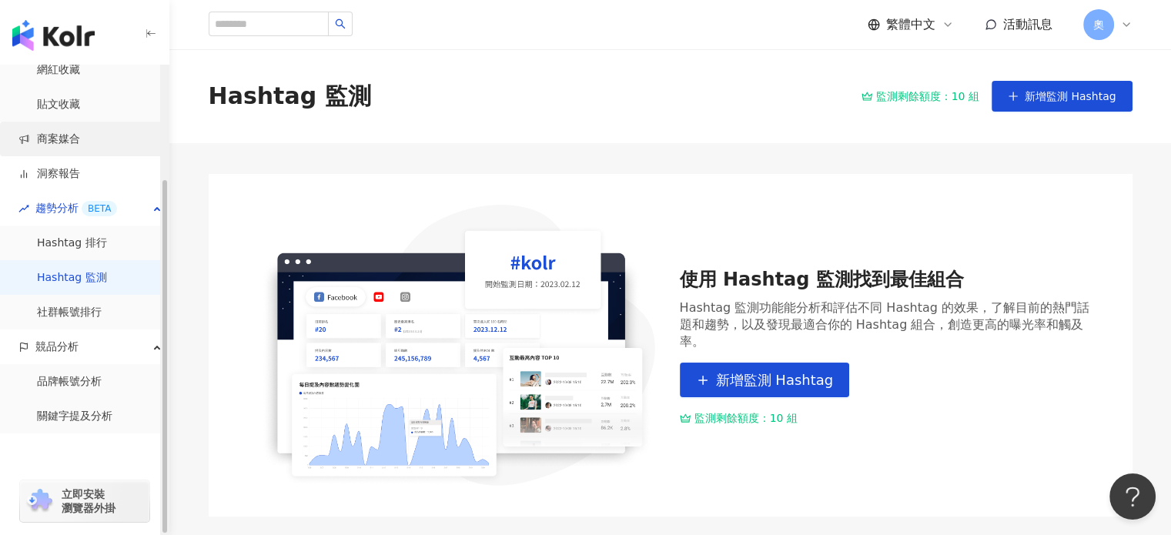
click at [80, 147] on link "商案媒合" at bounding box center [49, 139] width 62 height 15
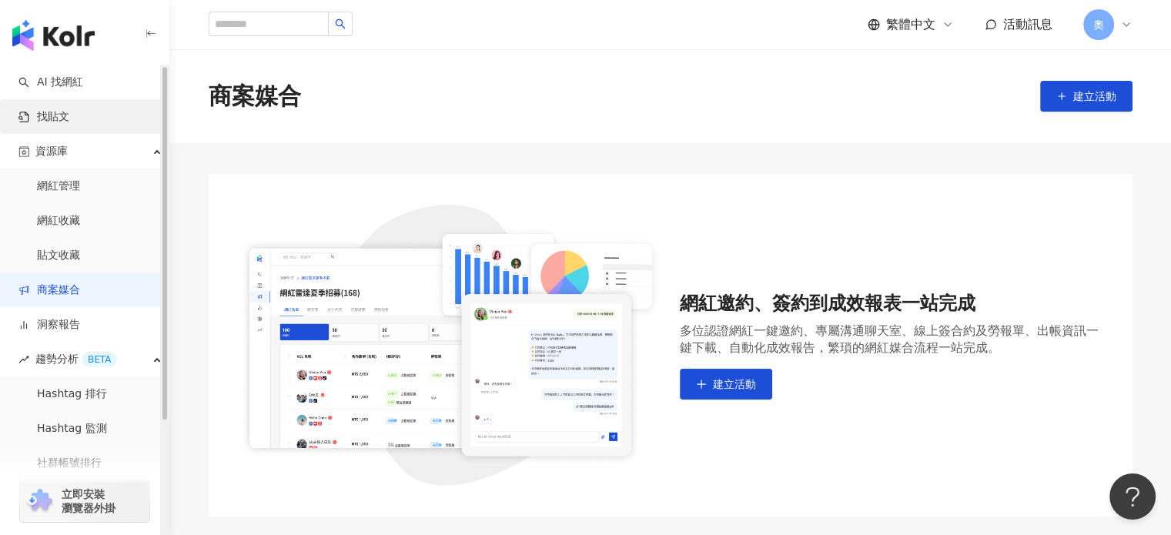
click at [69, 122] on link "找貼文" at bounding box center [43, 116] width 51 height 15
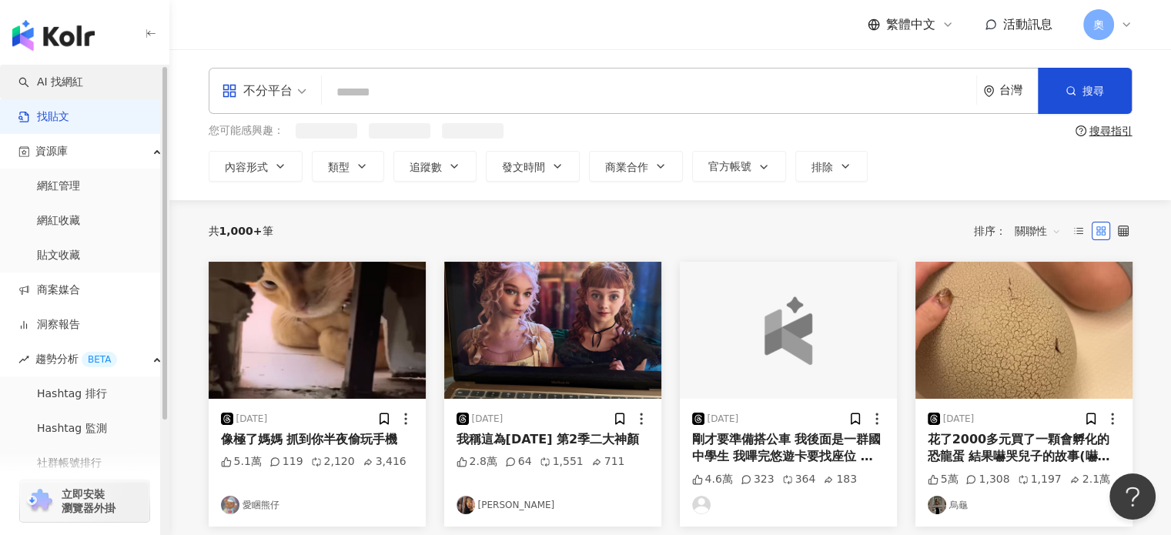
click at [83, 82] on link "AI 找網紅" at bounding box center [50, 82] width 65 height 15
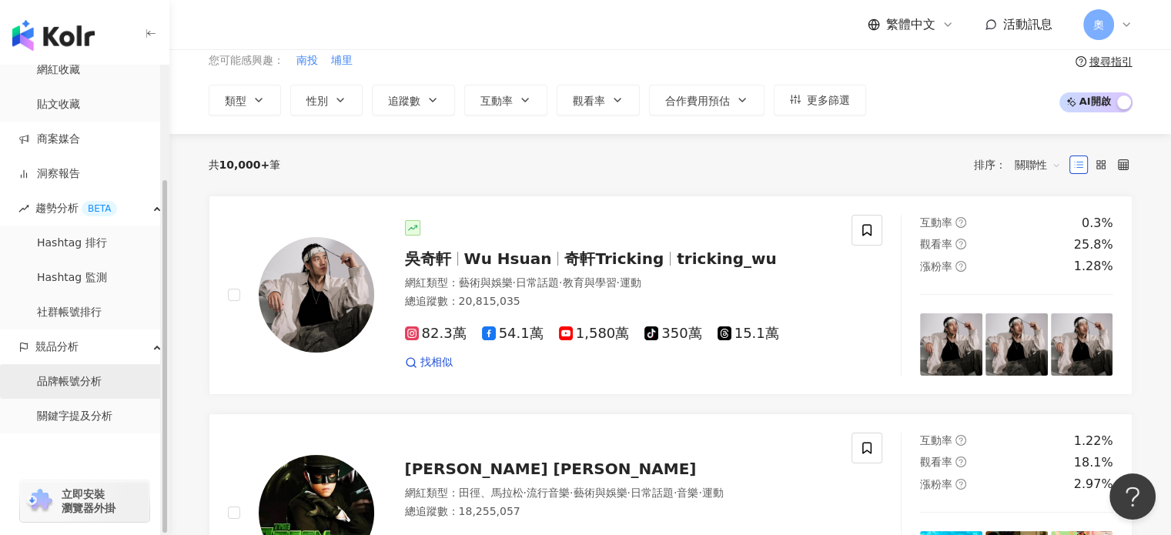
scroll to position [154, 0]
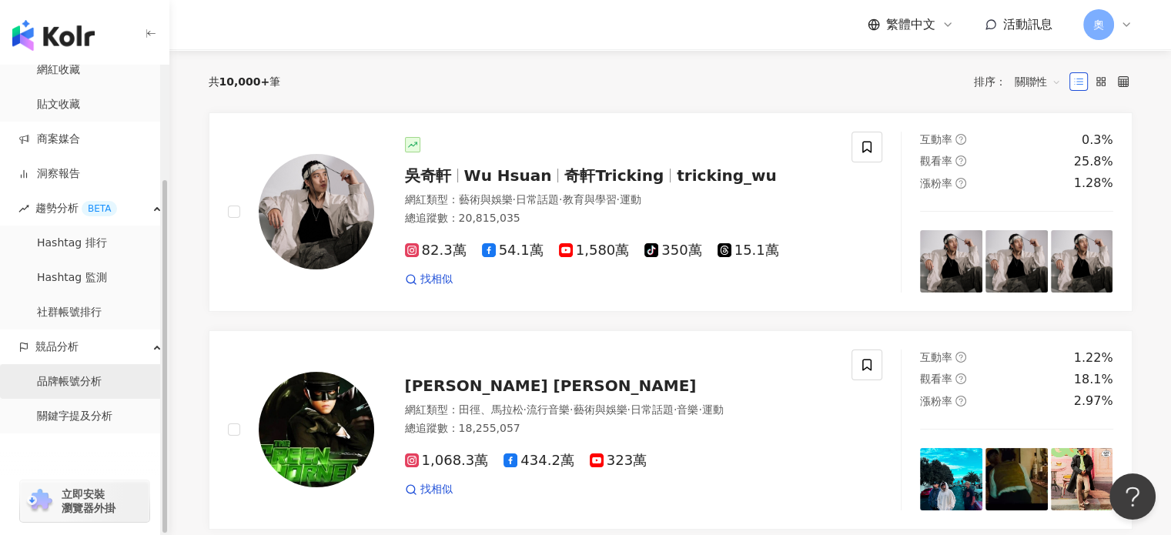
click at [89, 389] on link "品牌帳號分析" at bounding box center [69, 381] width 65 height 15
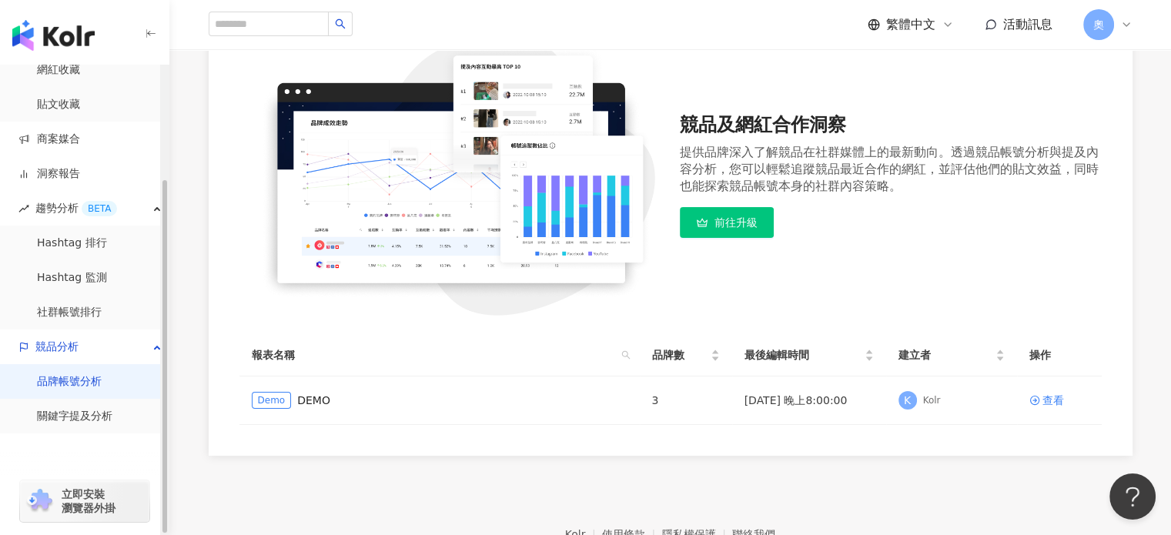
scroll to position [262, 0]
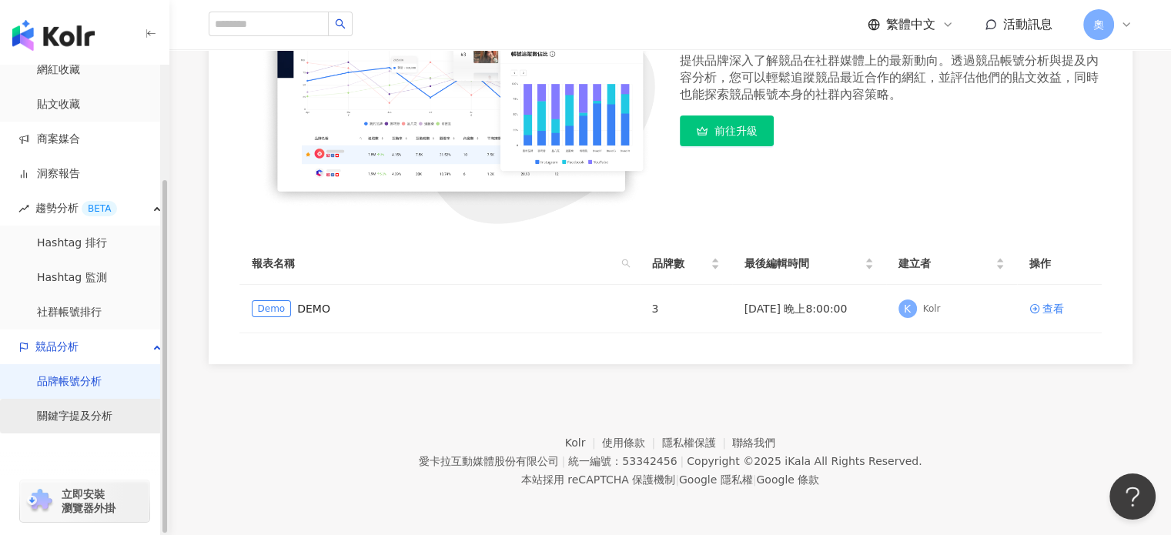
click at [91, 421] on link "關鍵字提及分析" at bounding box center [74, 416] width 75 height 15
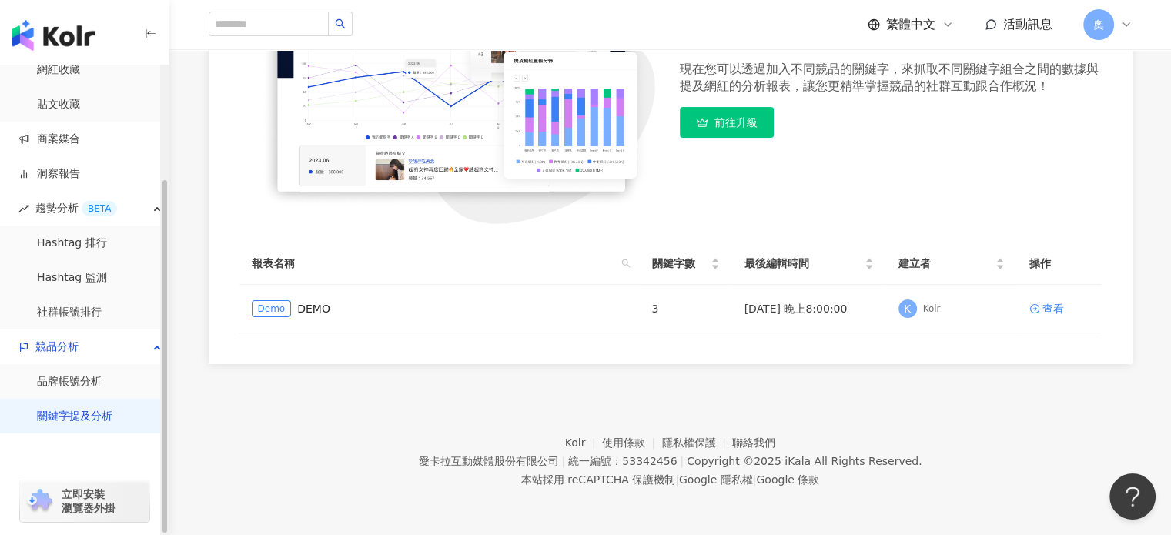
scroll to position [74, 0]
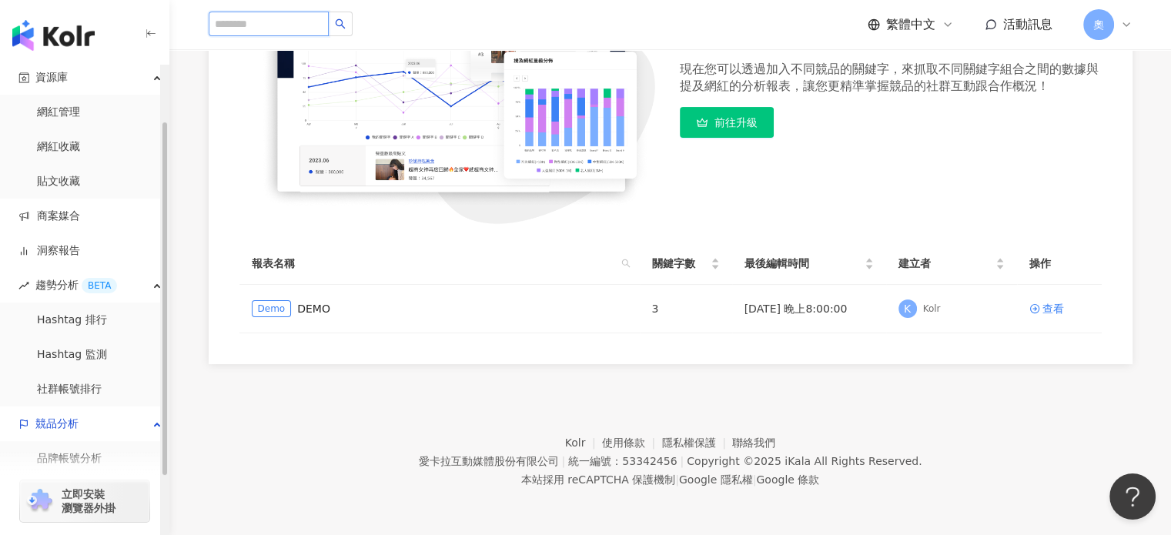
click at [316, 30] on input "search" at bounding box center [269, 24] width 120 height 25
click at [316, 24] on input "search" at bounding box center [269, 24] width 120 height 25
type input "**"
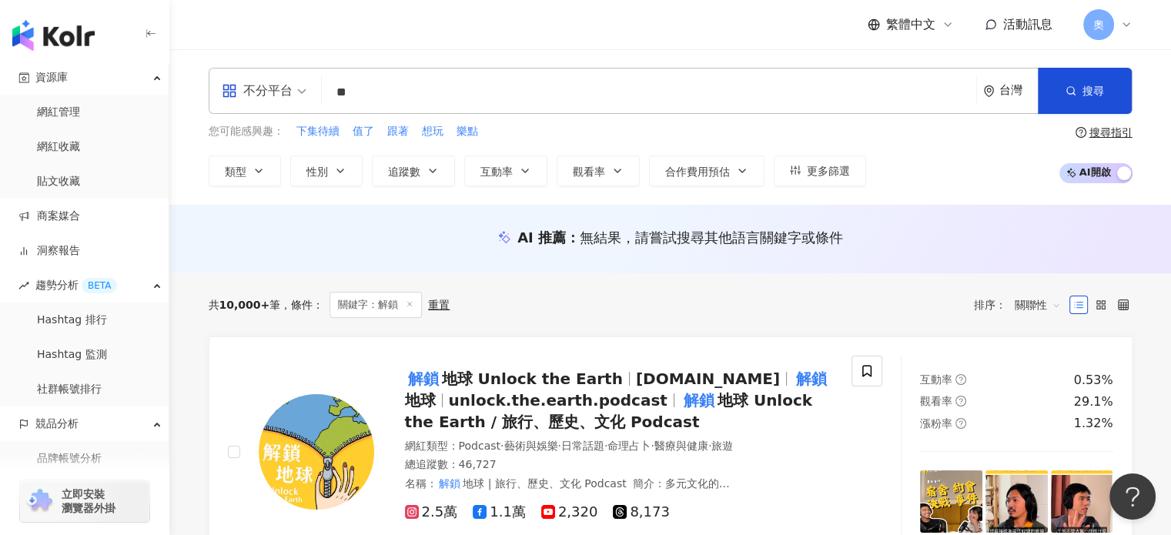
click at [1118, 20] on div "奧" at bounding box center [1107, 24] width 49 height 31
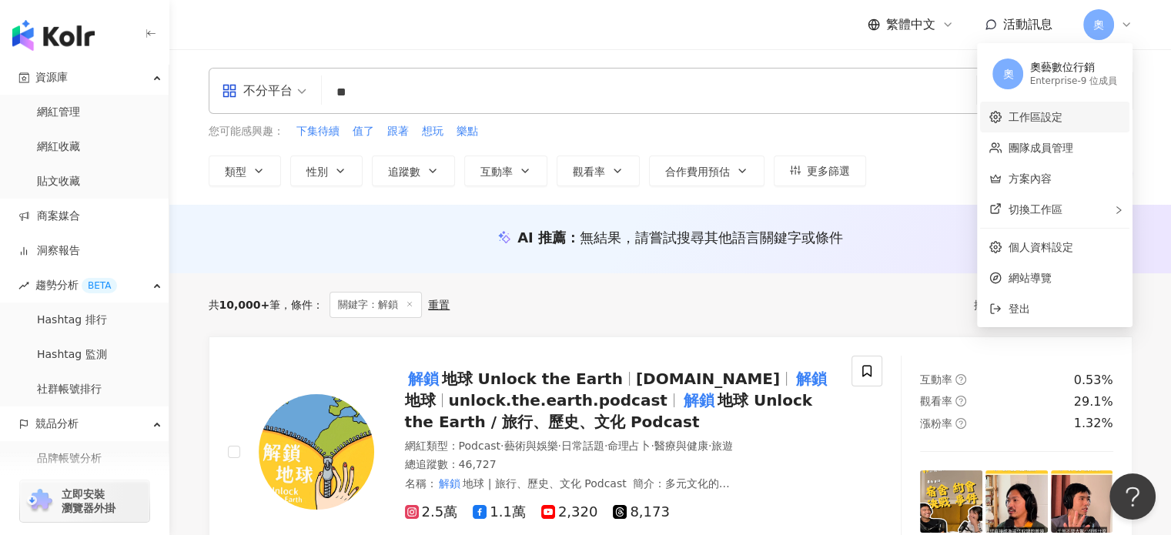
click at [1061, 111] on link "工作區設定" at bounding box center [1035, 117] width 54 height 12
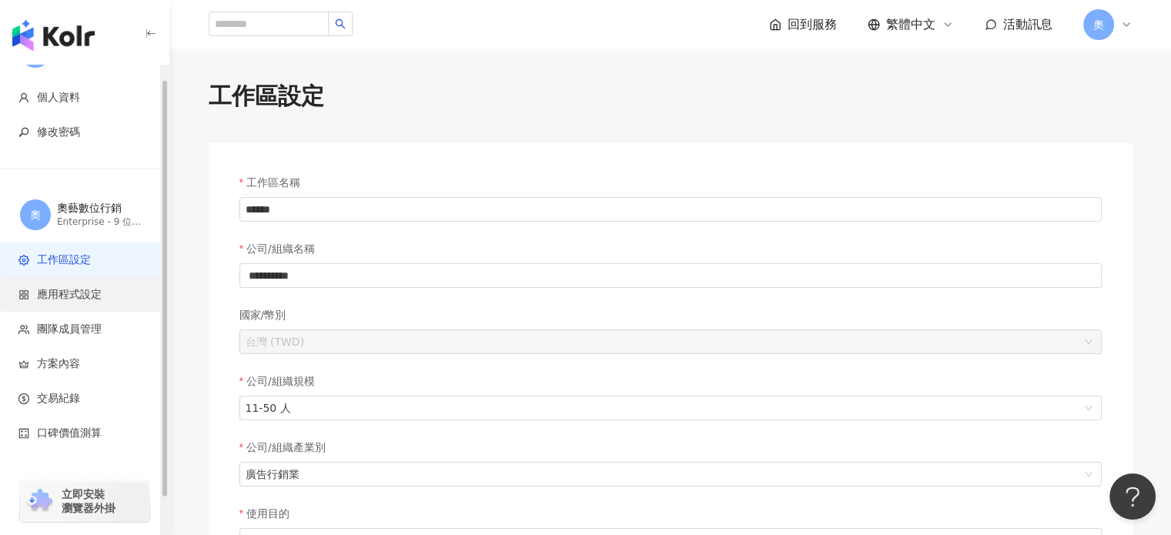
scroll to position [56, 0]
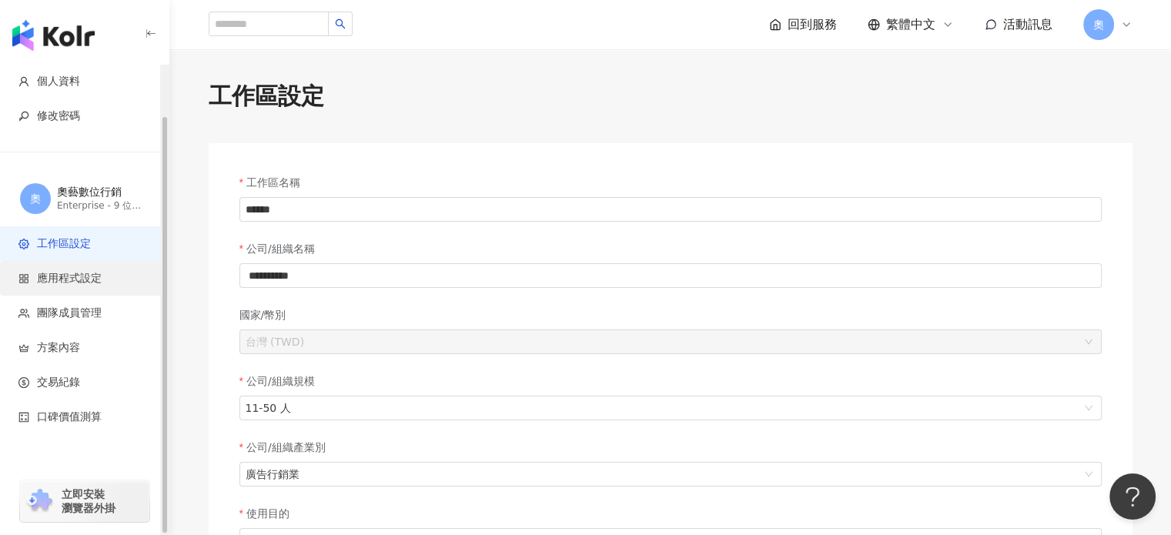
click at [95, 269] on li "應用程式設定" at bounding box center [84, 278] width 169 height 35
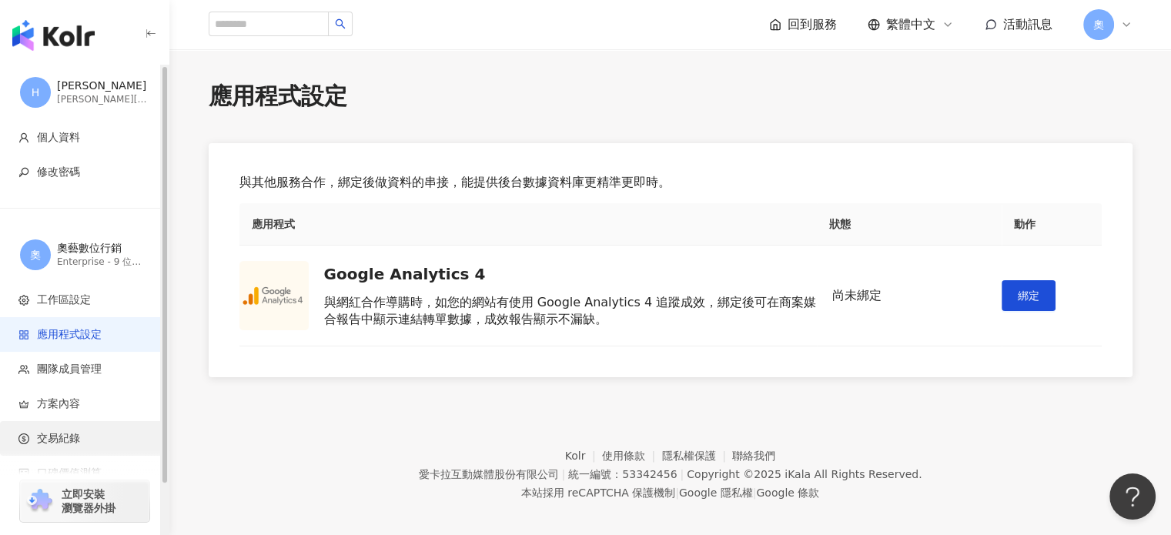
click at [89, 424] on li "交易紀錄" at bounding box center [84, 438] width 169 height 35
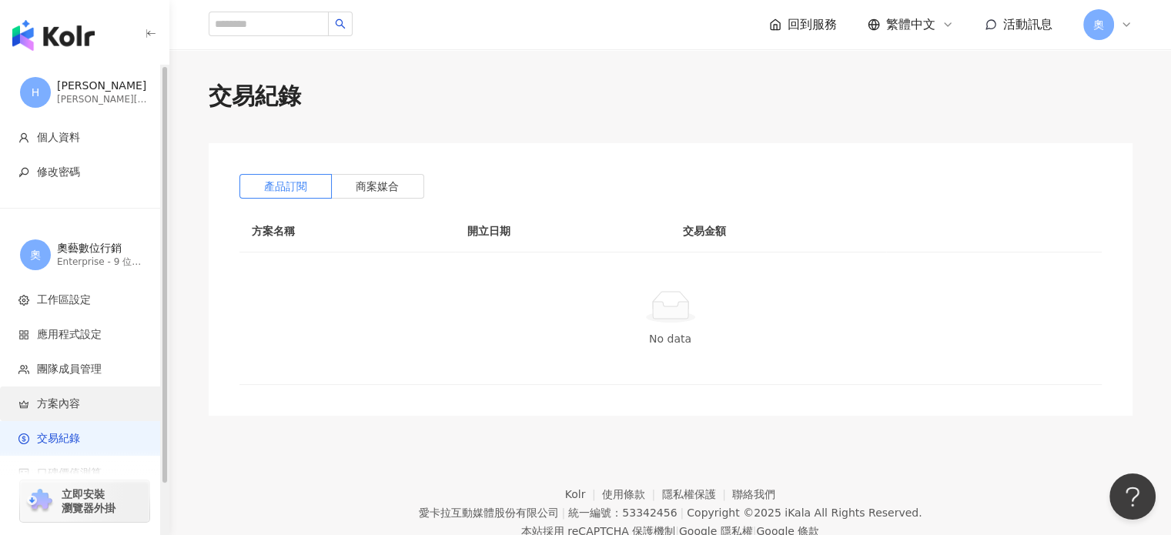
click at [95, 408] on span "方案內容" at bounding box center [87, 403] width 138 height 15
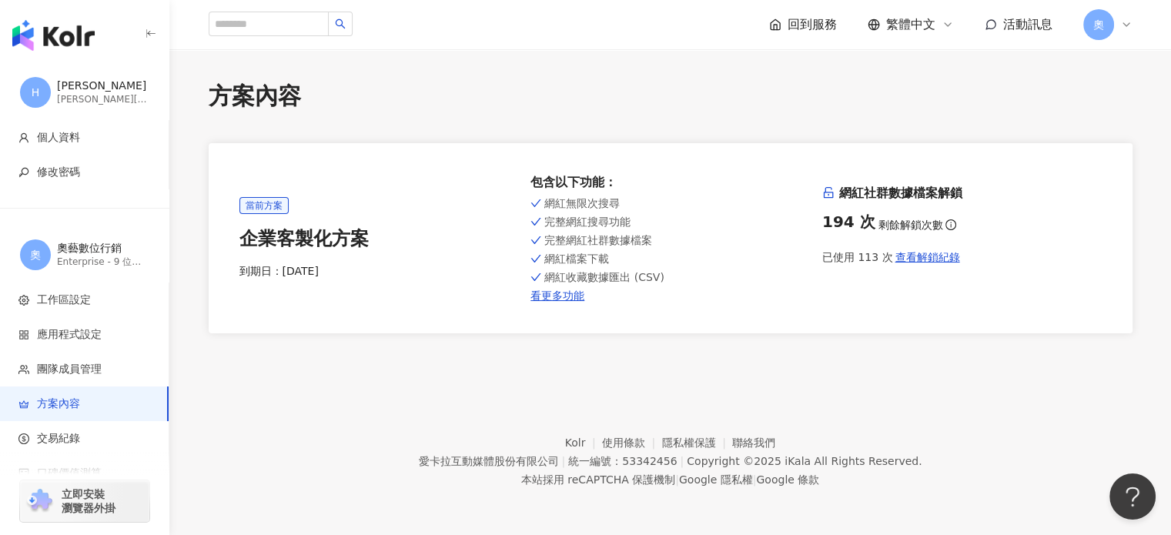
click at [39, 37] on img "button" at bounding box center [53, 35] width 82 height 31
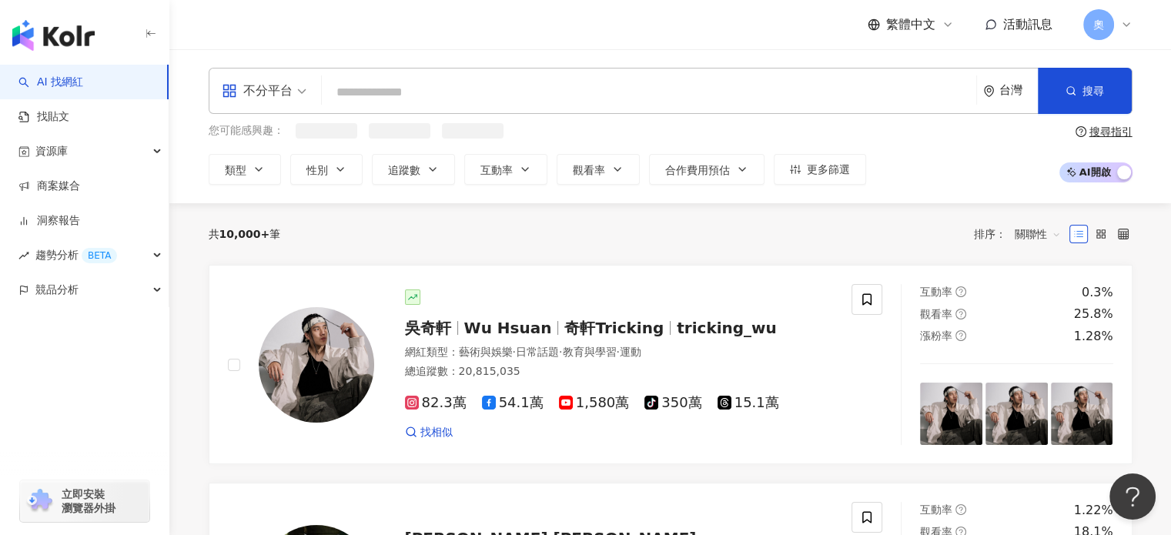
click at [1127, 16] on div "奧" at bounding box center [1107, 24] width 49 height 31
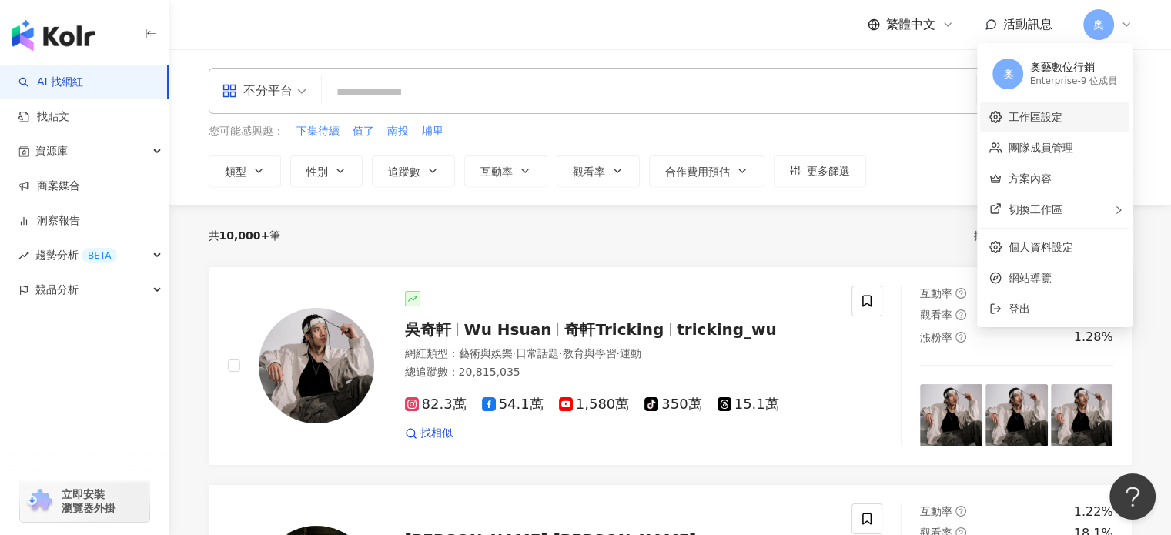
click at [1061, 123] on link "工作區設定" at bounding box center [1035, 117] width 54 height 12
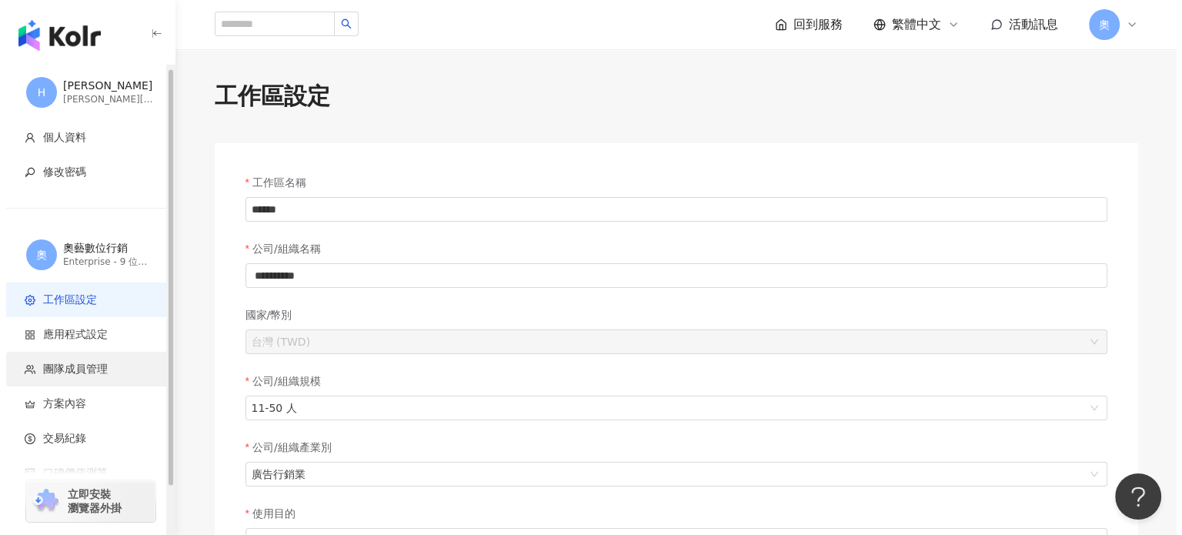
scroll to position [56, 0]
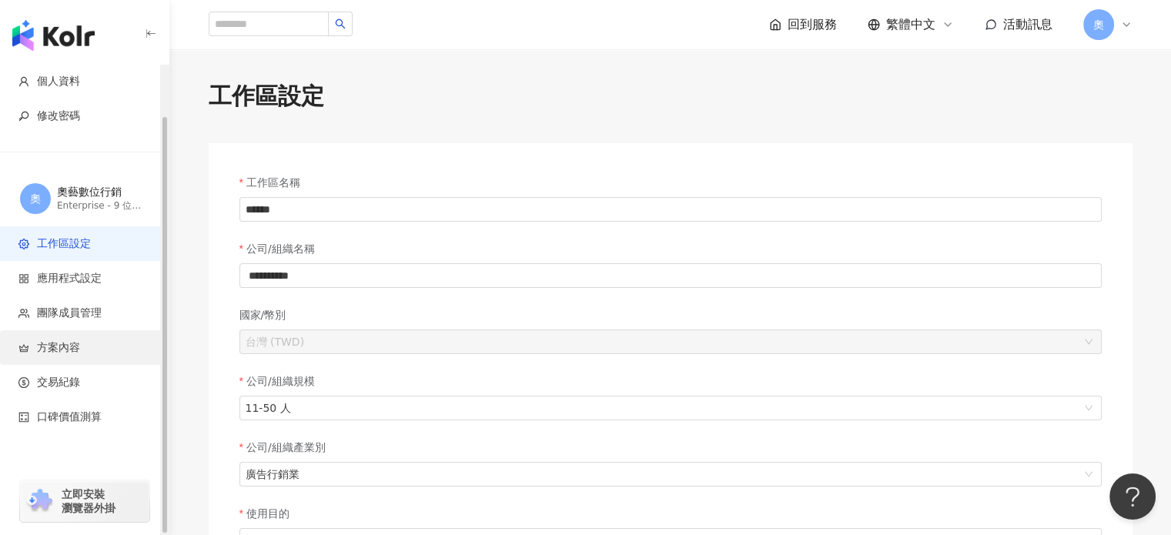
click at [80, 353] on span "方案內容" at bounding box center [87, 347] width 138 height 15
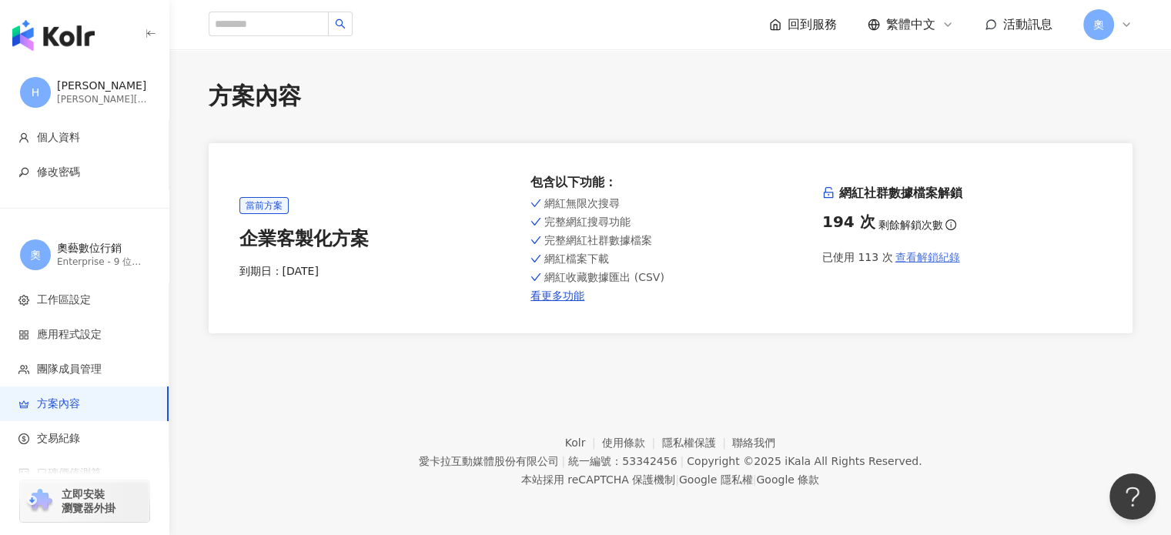
click at [921, 257] on span "查看解鎖紀錄" at bounding box center [926, 257] width 65 height 12
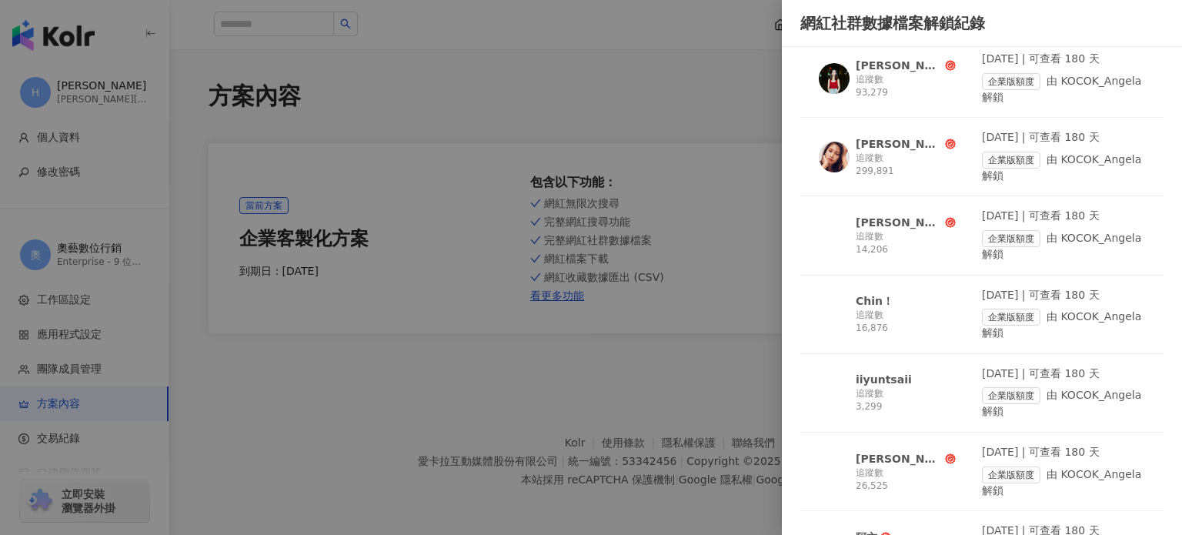
scroll to position [3927, 0]
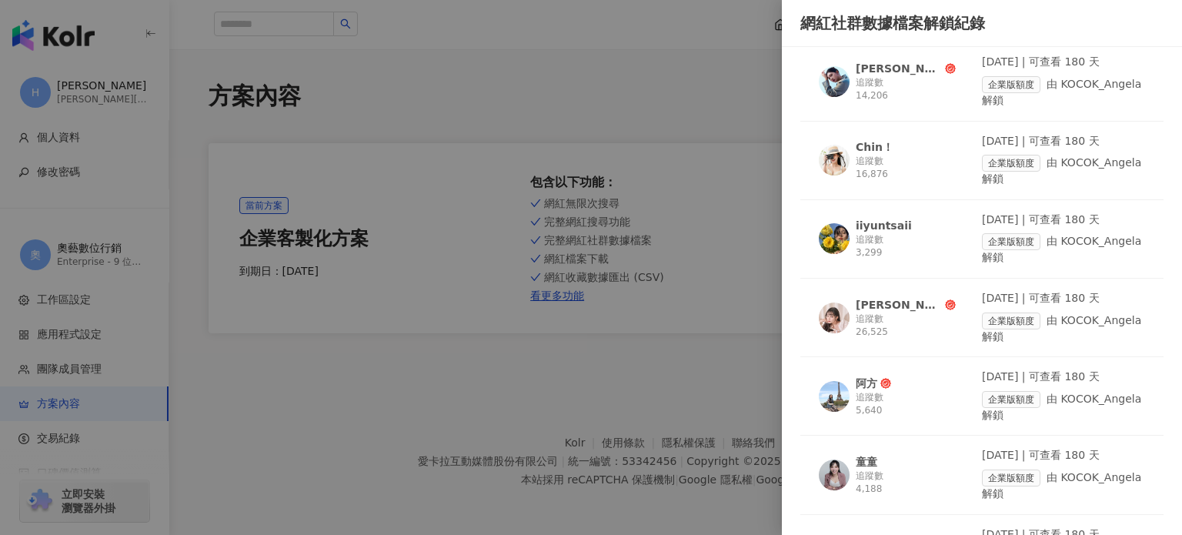
click at [595, 364] on div at bounding box center [591, 267] width 1182 height 535
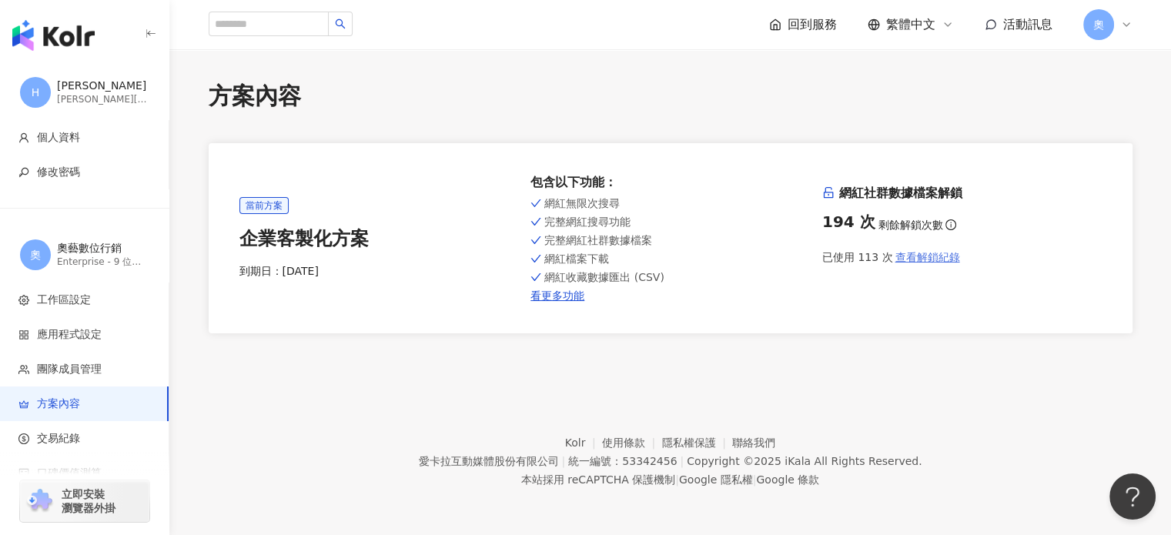
click at [922, 260] on span "查看解鎖紀錄" at bounding box center [926, 257] width 65 height 12
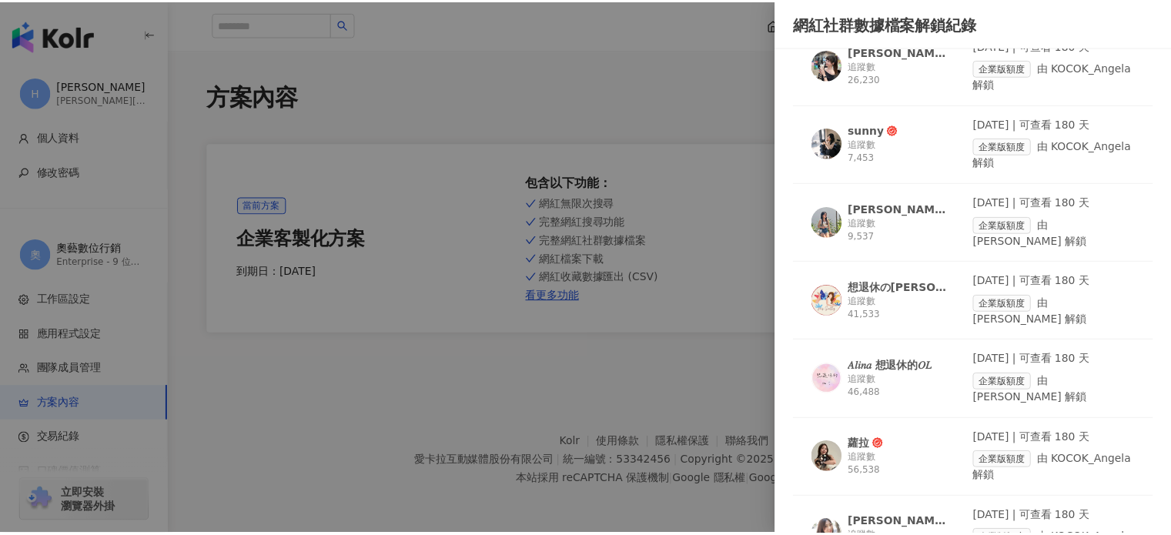
scroll to position [7744, 0]
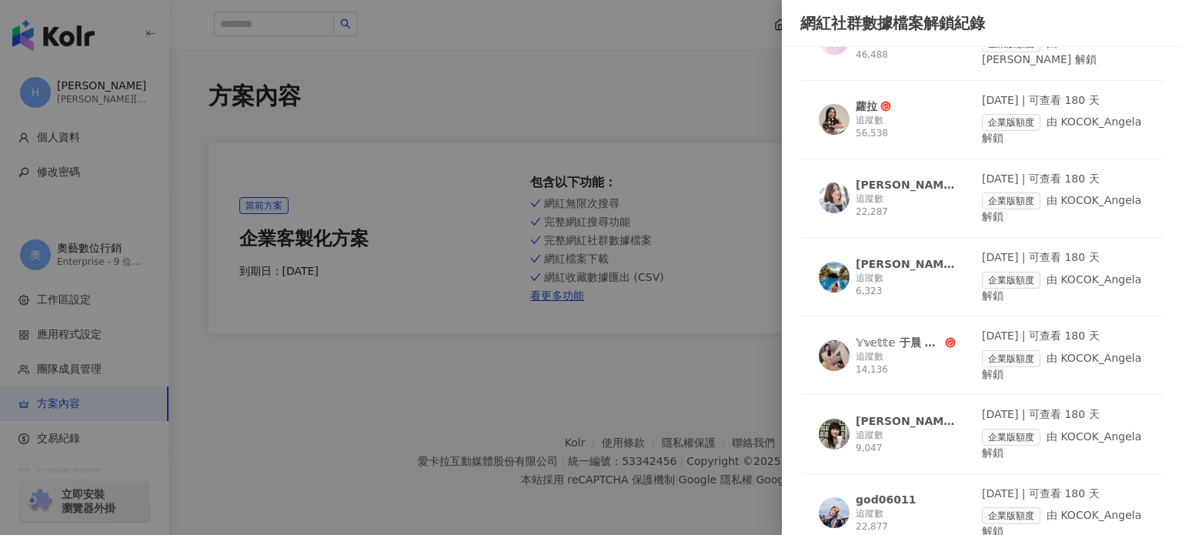
click at [387, 416] on div at bounding box center [591, 267] width 1182 height 535
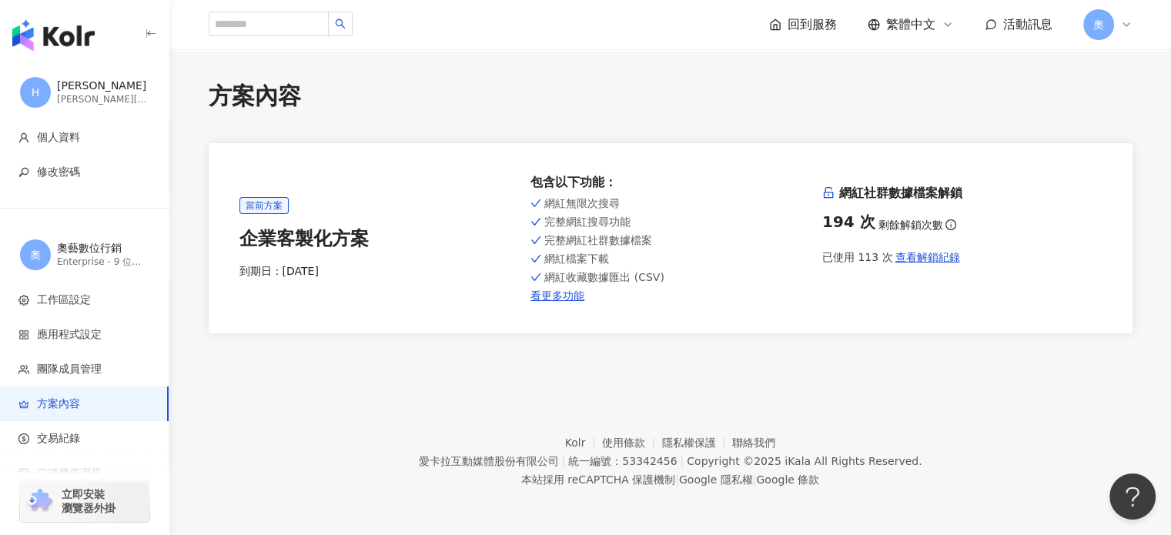
click at [153, 33] on icon "button" at bounding box center [151, 34] width 12 height 12
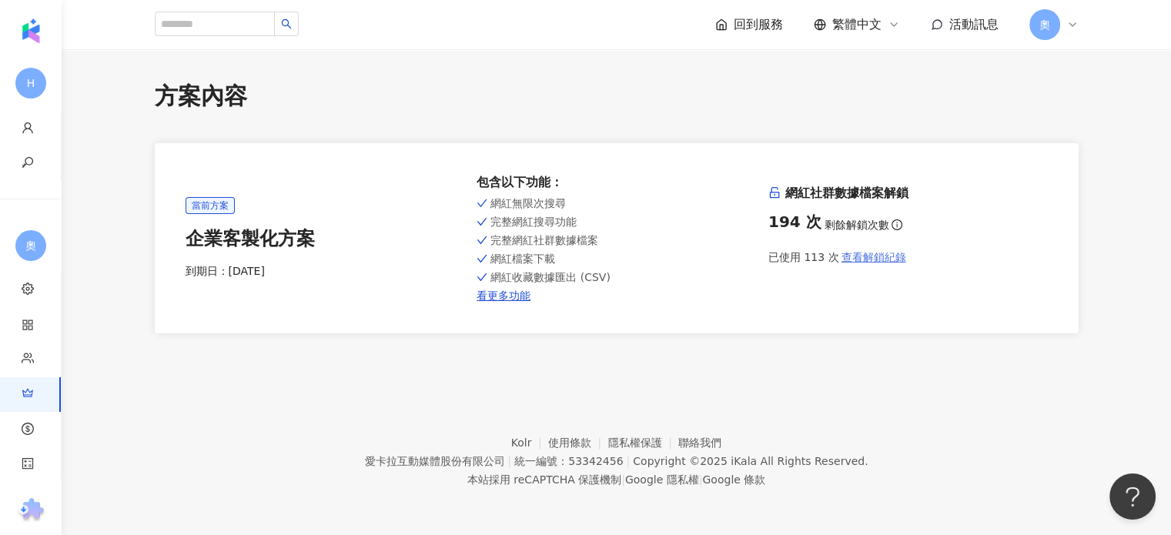
click at [884, 253] on span "查看解鎖紀錄" at bounding box center [873, 257] width 65 height 12
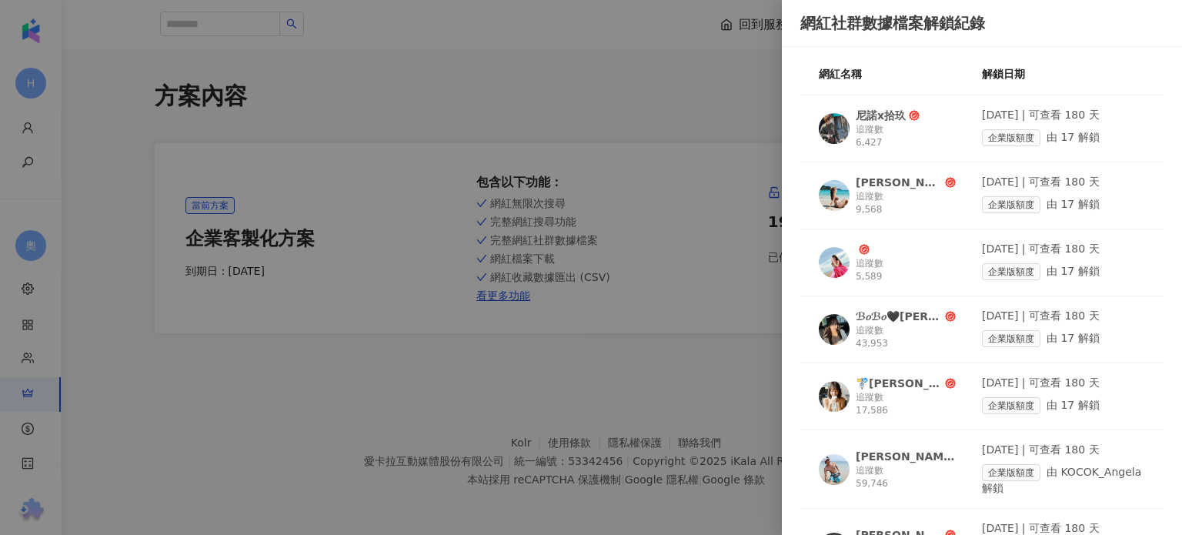
click at [711, 79] on div at bounding box center [591, 267] width 1182 height 535
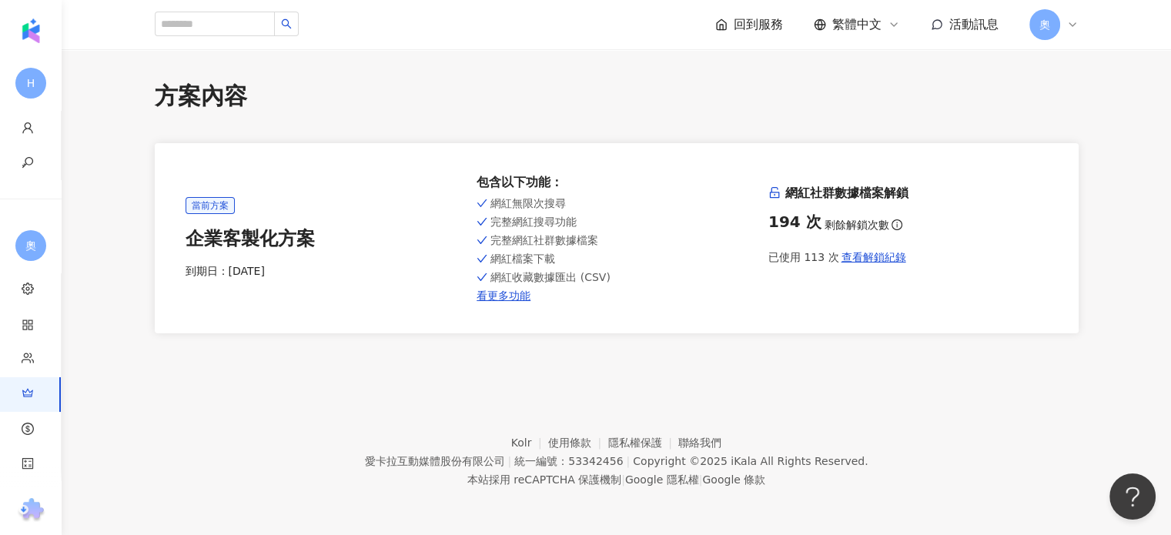
click at [1072, 24] on icon at bounding box center [1072, 24] width 12 height 12
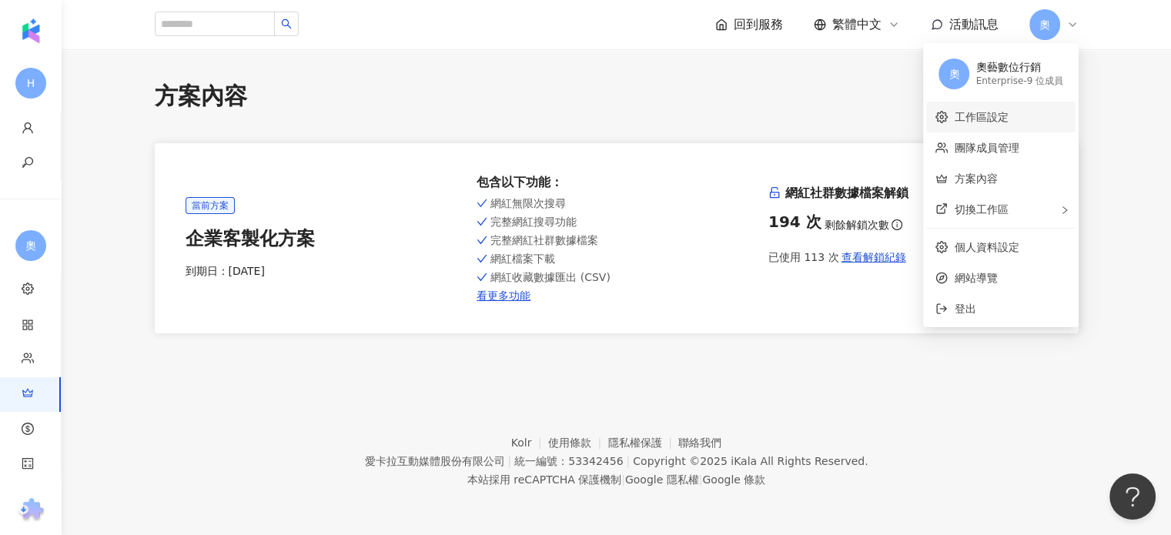
click at [965, 117] on link "工作區設定" at bounding box center [981, 117] width 54 height 12
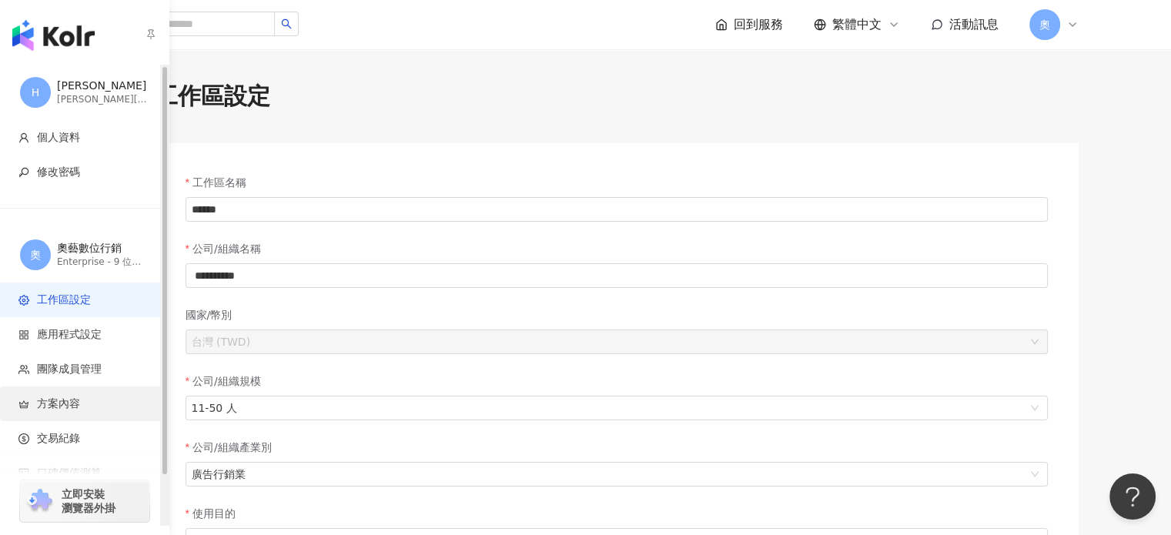
click at [79, 401] on span "方案內容" at bounding box center [58, 403] width 43 height 15
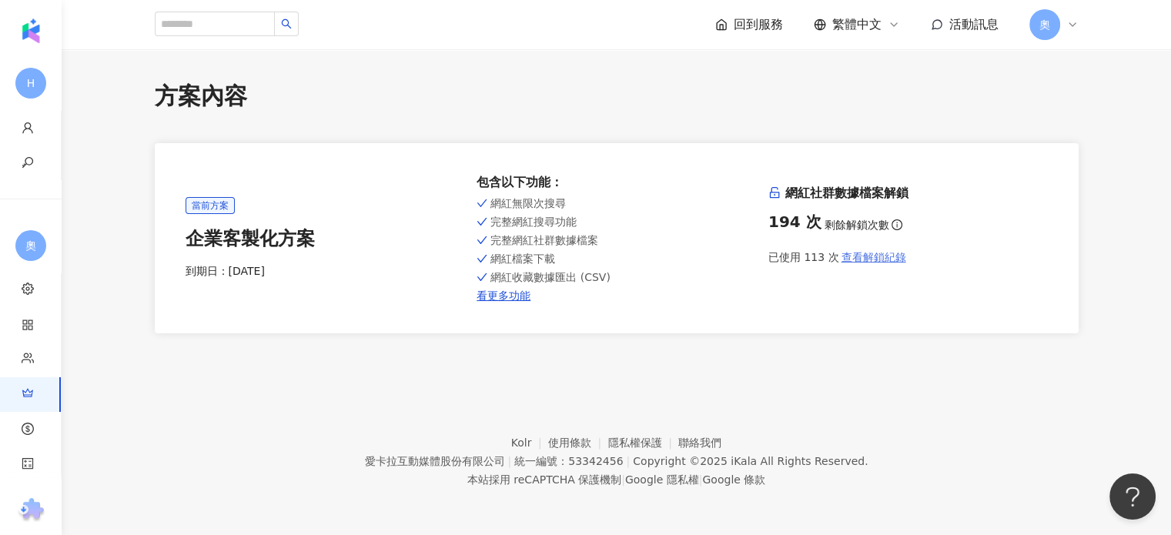
click at [876, 255] on span "查看解鎖紀錄" at bounding box center [873, 257] width 65 height 12
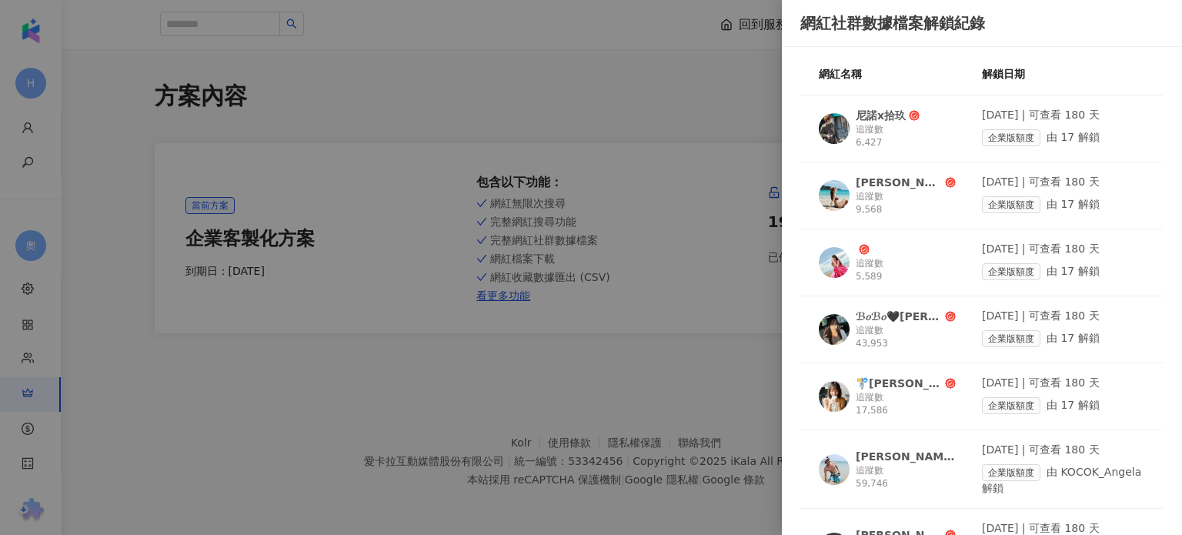
click at [126, 335] on div at bounding box center [591, 267] width 1182 height 535
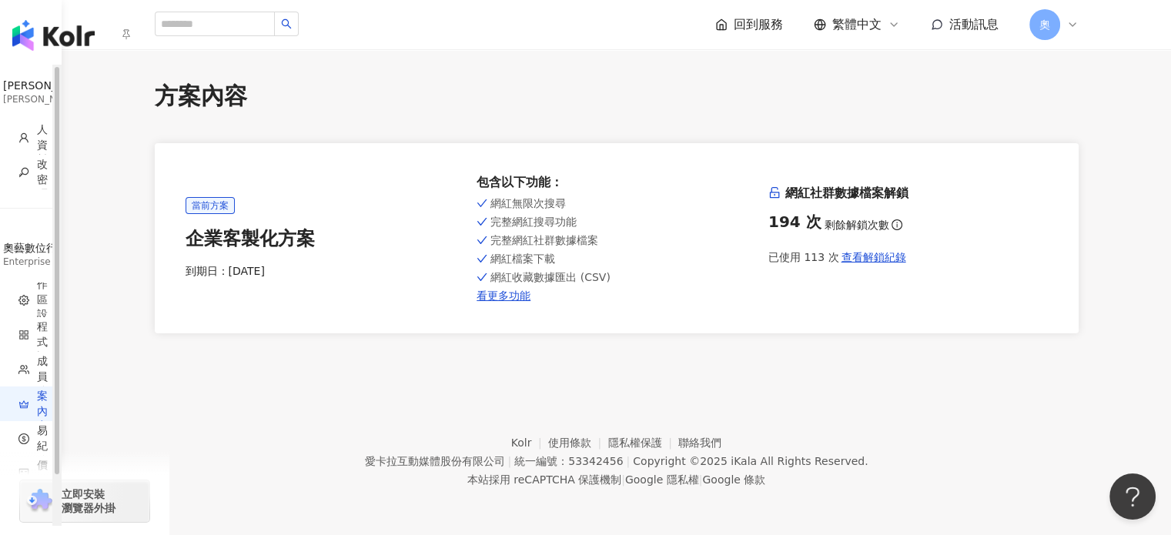
click at [35, 41] on img "button" at bounding box center [53, 35] width 82 height 31
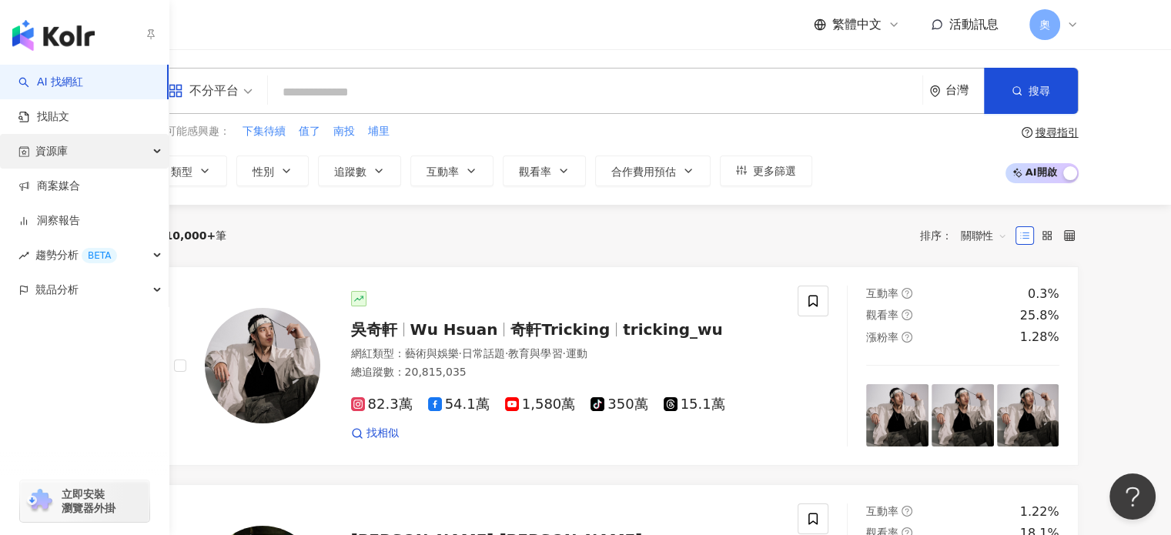
click at [104, 150] on div "資源庫" at bounding box center [84, 151] width 169 height 35
click at [98, 150] on div "資源庫" at bounding box center [84, 151] width 169 height 35
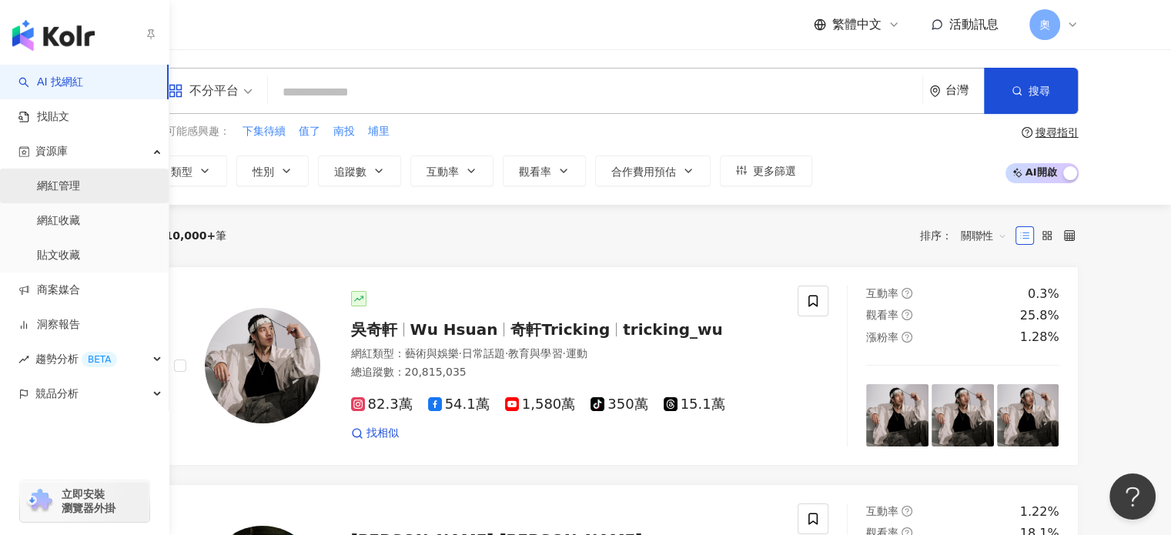
click at [80, 191] on link "網紅管理" at bounding box center [58, 186] width 43 height 15
